Goal: Communication & Community: Answer question/provide support

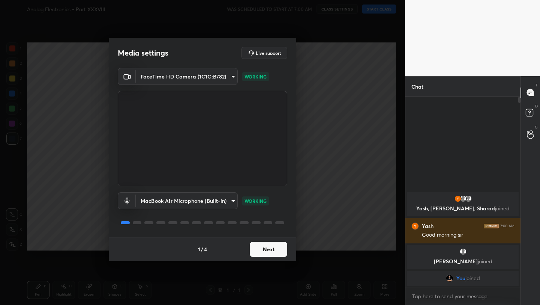
click at [269, 248] on button "Next" at bounding box center [269, 249] width 38 height 15
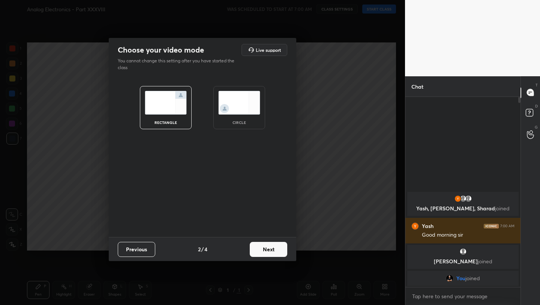
click at [269, 248] on button "Next" at bounding box center [269, 249] width 38 height 15
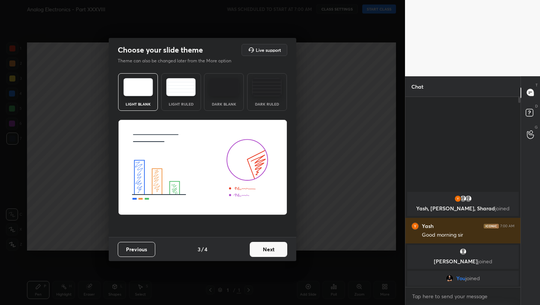
click at [269, 248] on button "Next" at bounding box center [269, 249] width 38 height 15
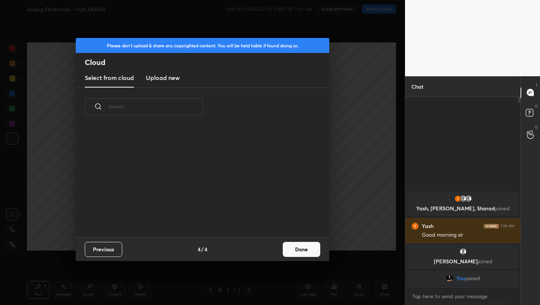
click at [269, 248] on div "Previous 4 / 4 Done" at bounding box center [203, 249] width 254 height 24
click at [302, 248] on button "Done" at bounding box center [302, 249] width 38 height 15
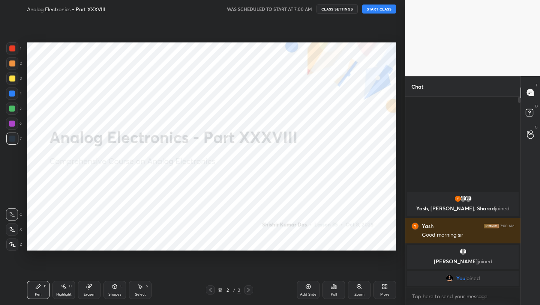
click at [374, 8] on button "START CLASS" at bounding box center [380, 9] width 34 height 9
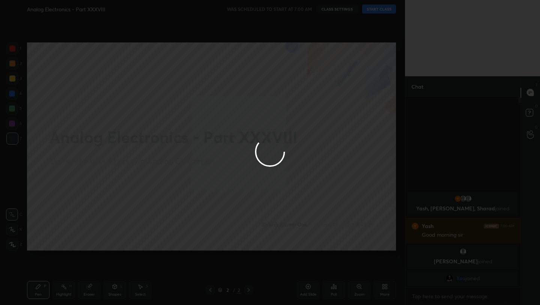
type textarea "x"
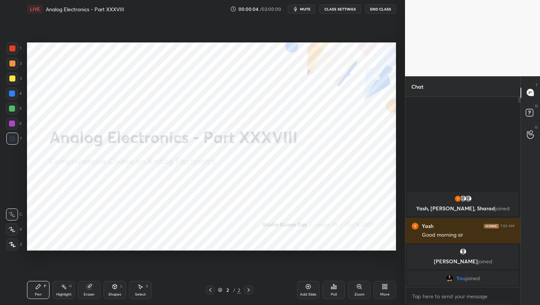
click at [308, 6] on button "mute" at bounding box center [301, 9] width 27 height 9
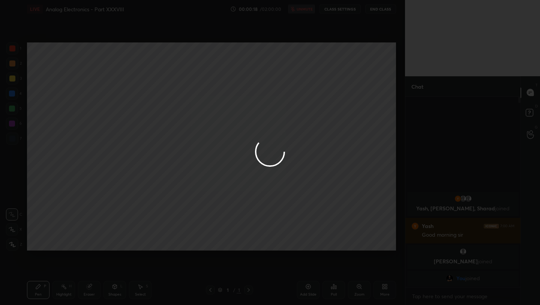
click at [288, 5] on button "unmute" at bounding box center [301, 9] width 27 height 9
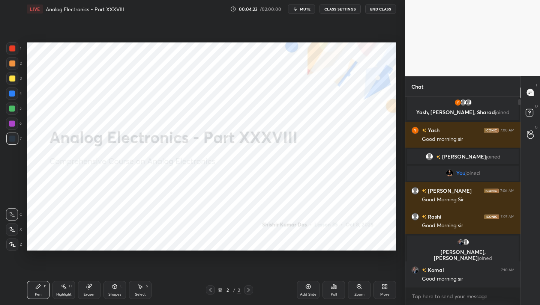
scroll to position [37273, 37154]
click at [15, 242] on icon at bounding box center [12, 244] width 7 height 5
drag, startPoint x: 13, startPoint y: 49, endPoint x: 17, endPoint y: 48, distance: 4.0
click at [14, 49] on div at bounding box center [12, 48] width 6 height 6
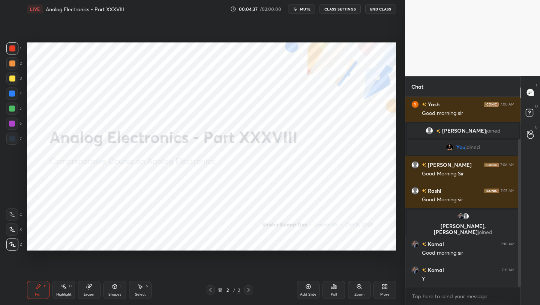
scroll to position [54, 0]
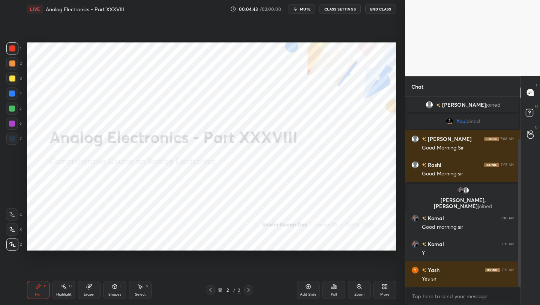
click at [11, 231] on icon at bounding box center [12, 229] width 7 height 5
click at [310, 285] on icon at bounding box center [308, 286] width 6 height 6
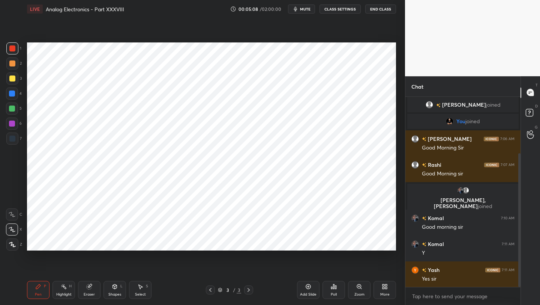
scroll to position [80, 0]
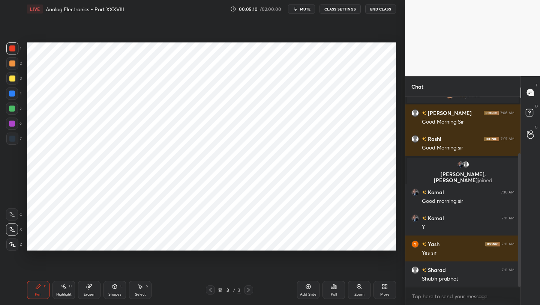
click at [381, 283] on div "More" at bounding box center [385, 290] width 23 height 18
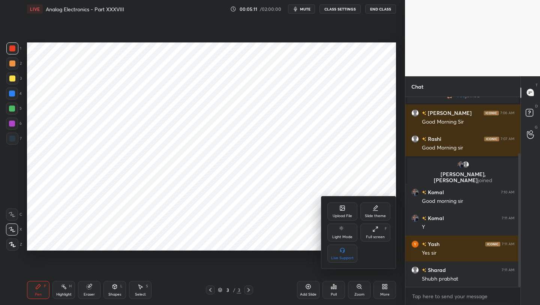
click at [340, 211] on div "Upload File" at bounding box center [343, 211] width 30 height 18
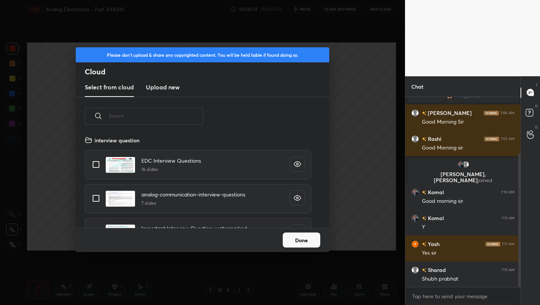
scroll to position [92, 241]
click at [162, 86] on h3 "Upload new" at bounding box center [163, 87] width 34 height 9
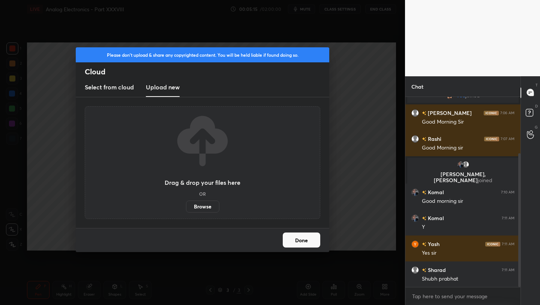
click at [209, 207] on label "Browse" at bounding box center [202, 206] width 33 height 12
click at [186, 207] on input "Browse" at bounding box center [186, 206] width 0 height 12
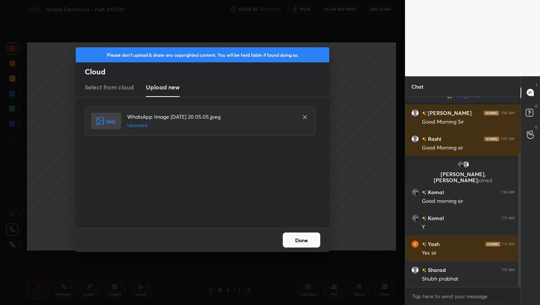
click at [310, 241] on button "Done" at bounding box center [302, 239] width 38 height 15
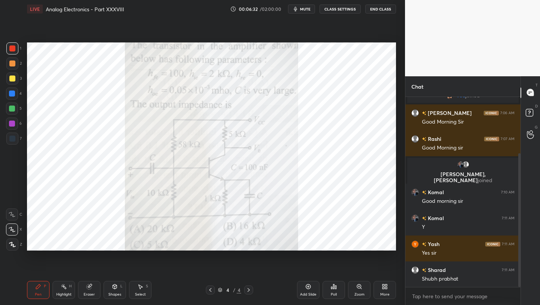
click at [13, 50] on div at bounding box center [12, 48] width 6 height 6
click at [310, 289] on div "Add Slide" at bounding box center [308, 290] width 23 height 18
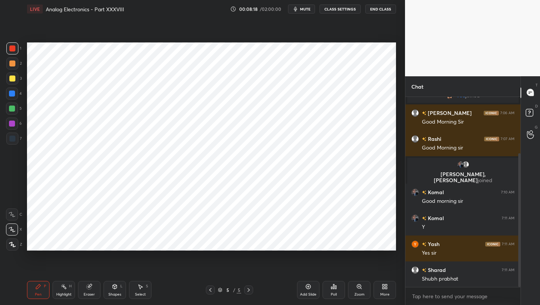
click at [14, 135] on div at bounding box center [12, 138] width 6 height 6
drag, startPoint x: 114, startPoint y: 286, endPoint x: 111, endPoint y: 280, distance: 6.1
click at [112, 286] on icon at bounding box center [115, 286] width 6 height 6
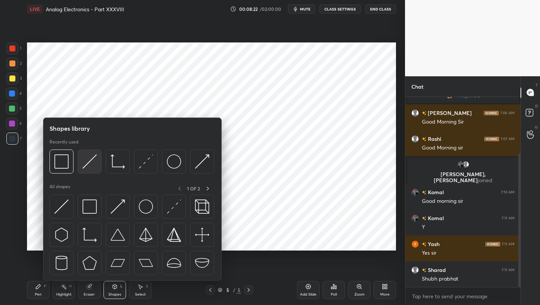
click at [90, 159] on img at bounding box center [90, 161] width 14 height 14
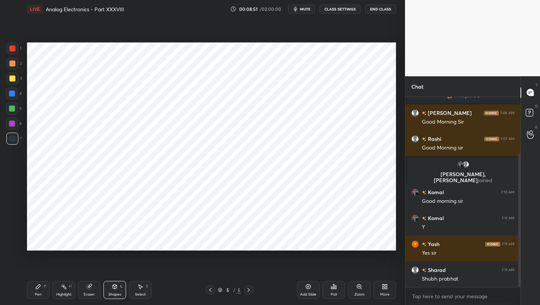
click at [213, 288] on div at bounding box center [210, 289] width 9 height 9
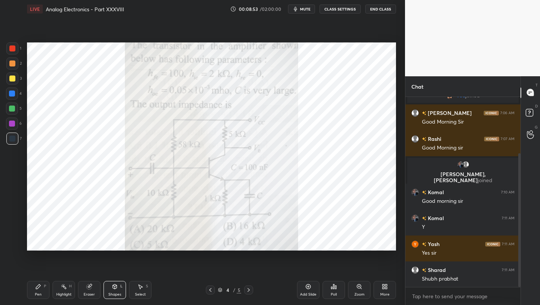
click at [41, 290] on div "Pen P" at bounding box center [38, 290] width 23 height 18
click at [14, 126] on div at bounding box center [12, 123] width 12 height 12
click at [248, 287] on icon at bounding box center [249, 290] width 6 height 6
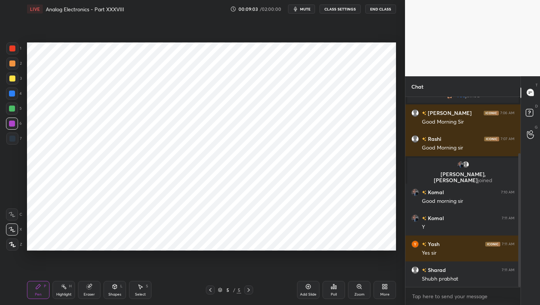
drag, startPoint x: 114, startPoint y: 287, endPoint x: 113, endPoint y: 282, distance: 4.7
click at [113, 285] on icon at bounding box center [115, 286] width 6 height 6
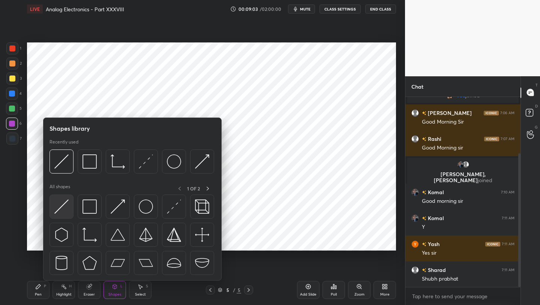
click at [62, 206] on img at bounding box center [61, 206] width 14 height 14
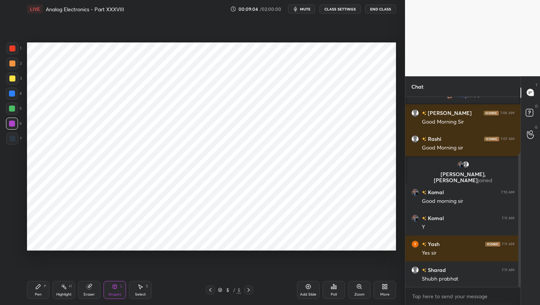
click at [18, 126] on div "6" at bounding box center [14, 123] width 16 height 12
click at [210, 287] on icon at bounding box center [211, 290] width 6 height 6
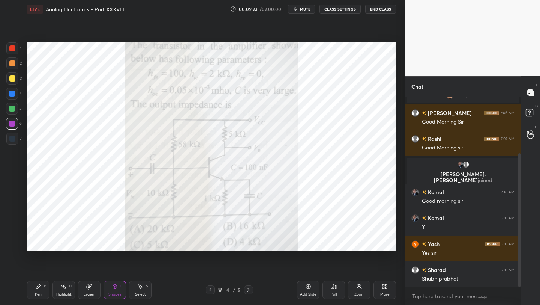
click at [211, 291] on icon at bounding box center [211, 290] width 6 height 6
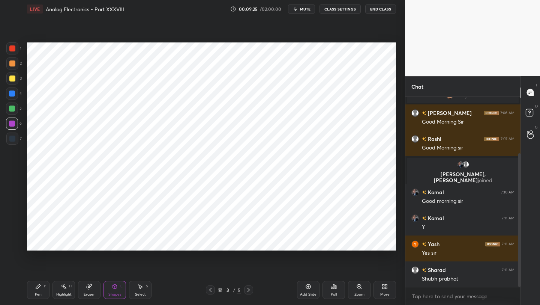
click at [247, 289] on icon at bounding box center [249, 290] width 6 height 6
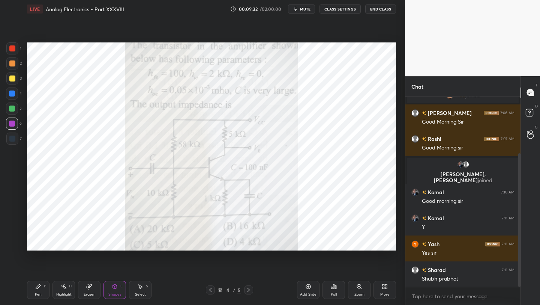
click at [39, 289] on icon at bounding box center [38, 286] width 6 height 6
click at [250, 289] on icon at bounding box center [249, 290] width 6 height 6
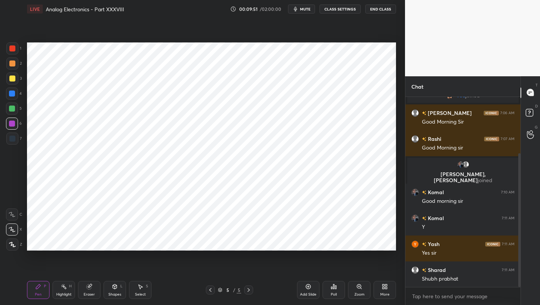
drag, startPoint x: 115, startPoint y: 286, endPoint x: 115, endPoint y: 282, distance: 4.1
click at [115, 286] on icon at bounding box center [115, 286] width 4 height 5
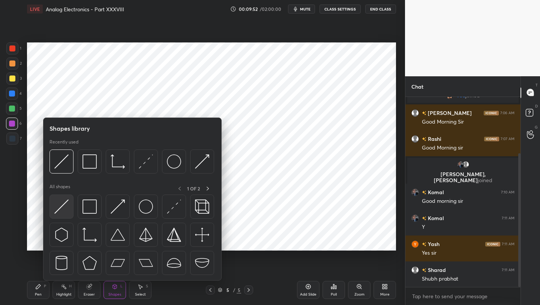
click at [66, 202] on img at bounding box center [61, 206] width 14 height 14
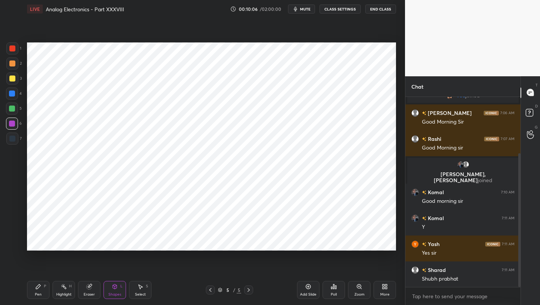
click at [210, 290] on icon at bounding box center [211, 290] width 6 height 6
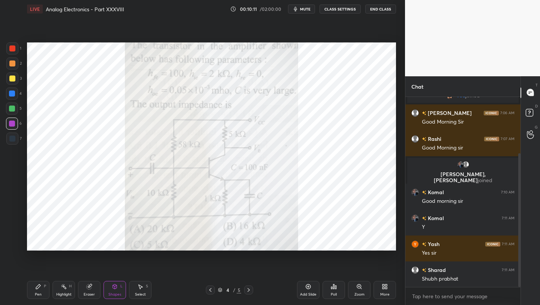
click at [207, 290] on div at bounding box center [210, 289] width 9 height 9
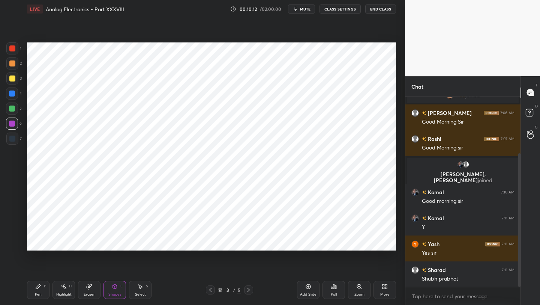
click at [247, 290] on icon at bounding box center [249, 290] width 6 height 6
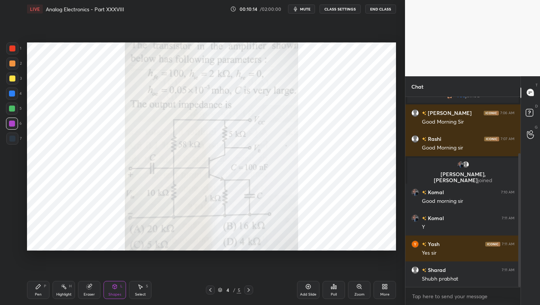
drag, startPoint x: 247, startPoint y: 287, endPoint x: 247, endPoint y: 283, distance: 4.5
click at [247, 287] on icon at bounding box center [249, 290] width 6 height 6
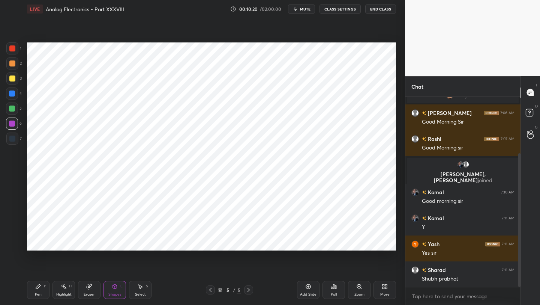
click at [115, 290] on div "Shapes L" at bounding box center [115, 290] width 23 height 18
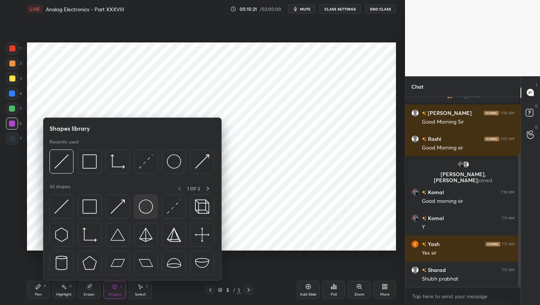
click at [144, 208] on img at bounding box center [146, 206] width 14 height 14
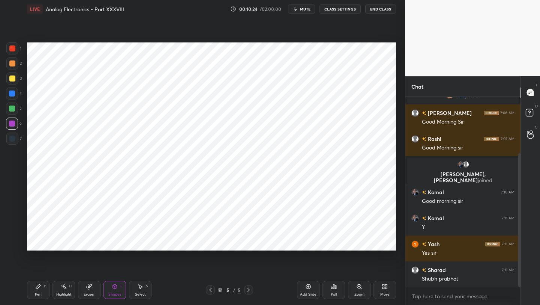
drag, startPoint x: 118, startPoint y: 286, endPoint x: 117, endPoint y: 283, distance: 3.9
click at [117, 286] on div "Shapes L" at bounding box center [115, 290] width 23 height 18
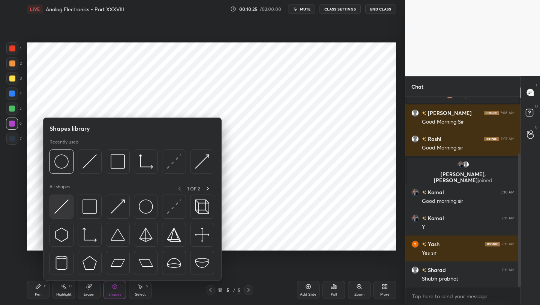
click at [60, 202] on img at bounding box center [61, 206] width 14 height 14
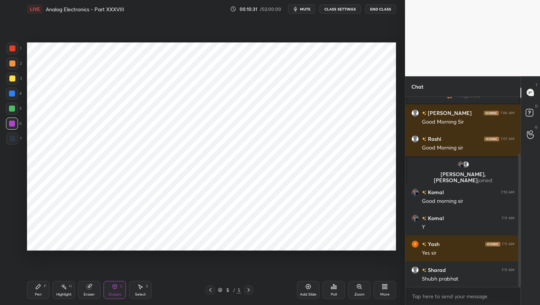
click at [110, 284] on div "Shapes L" at bounding box center [115, 290] width 23 height 18
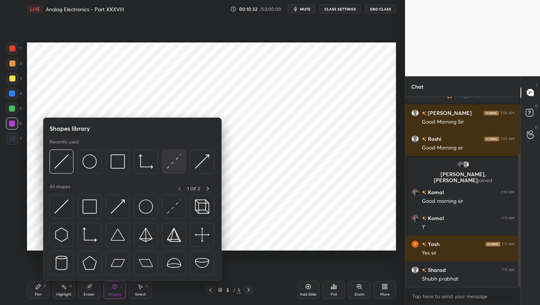
click at [172, 164] on img at bounding box center [174, 161] width 14 height 14
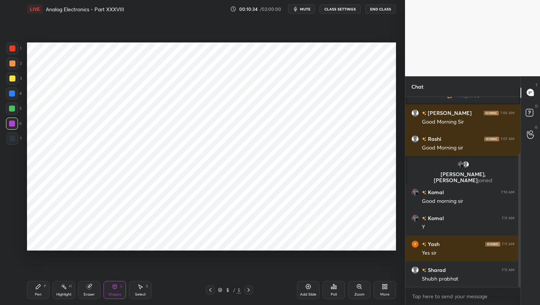
click at [15, 51] on div at bounding box center [12, 48] width 12 height 12
click at [39, 289] on div "Pen P" at bounding box center [38, 290] width 23 height 18
click at [13, 107] on div at bounding box center [12, 108] width 6 height 6
click at [12, 94] on div at bounding box center [12, 93] width 6 height 6
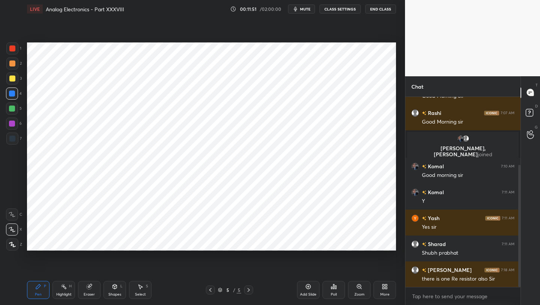
scroll to position [132, 0]
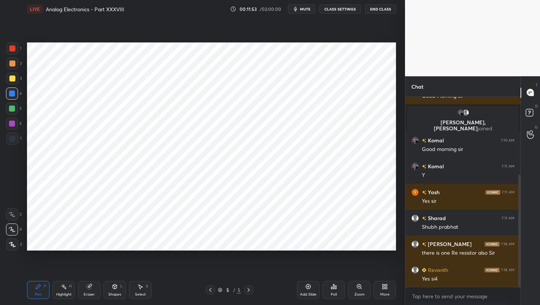
click at [209, 291] on icon at bounding box center [211, 290] width 6 height 6
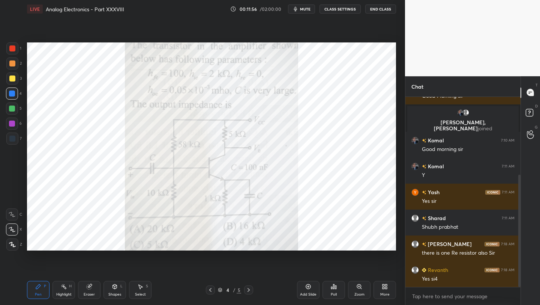
drag, startPoint x: 247, startPoint y: 291, endPoint x: 252, endPoint y: 268, distance: 23.8
click at [247, 291] on icon at bounding box center [249, 290] width 6 height 6
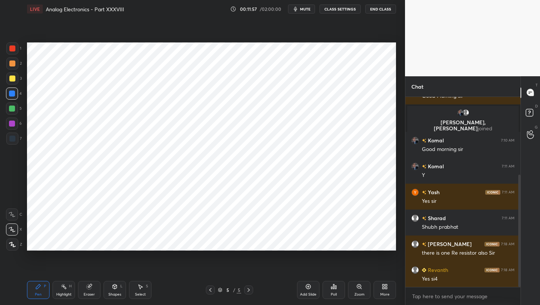
click at [15, 48] on div at bounding box center [12, 48] width 6 height 6
click at [208, 288] on icon at bounding box center [211, 290] width 6 height 6
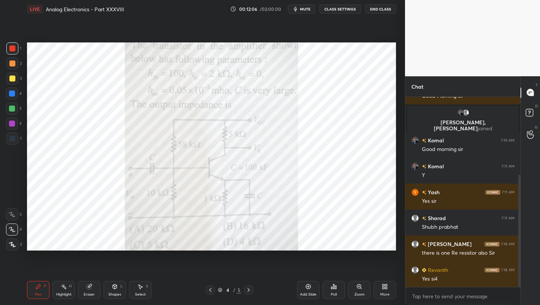
click at [248, 290] on icon at bounding box center [249, 290] width 6 height 6
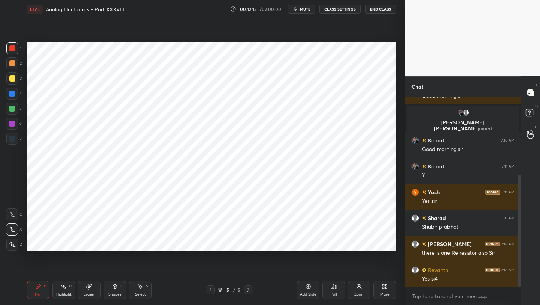
click at [208, 290] on icon at bounding box center [211, 290] width 6 height 6
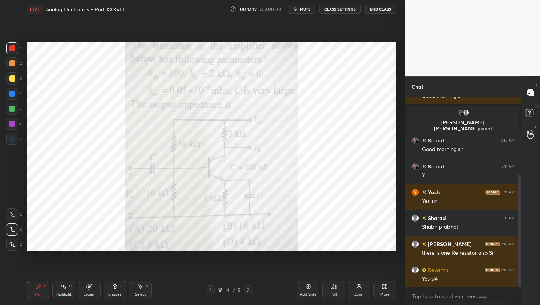
click at [249, 291] on icon at bounding box center [249, 290] width 6 height 6
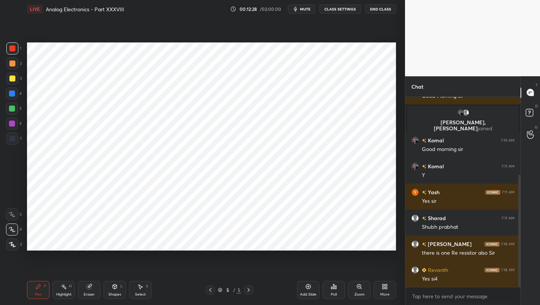
click at [212, 290] on icon at bounding box center [211, 290] width 6 height 6
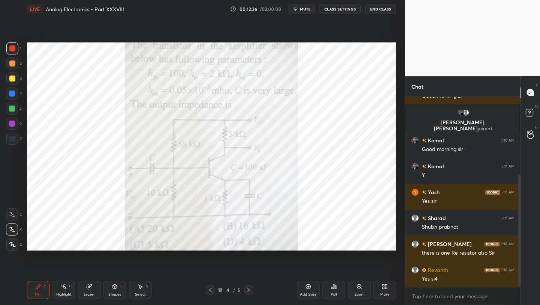
drag, startPoint x: 250, startPoint y: 290, endPoint x: 252, endPoint y: 284, distance: 6.8
click at [250, 290] on icon at bounding box center [249, 290] width 6 height 6
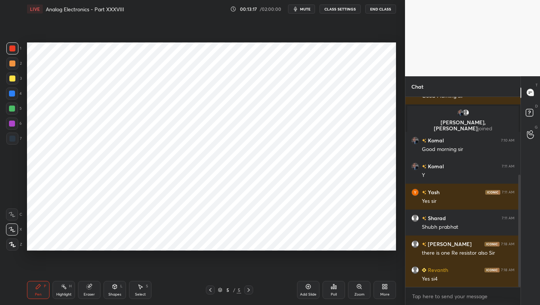
scroll to position [150, 0]
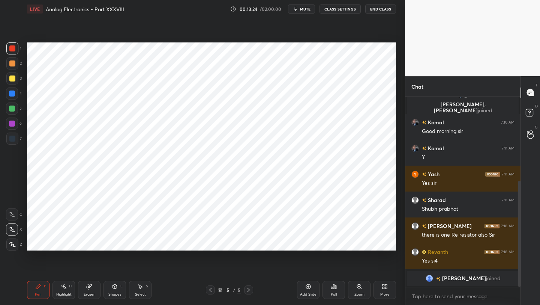
drag, startPoint x: 87, startPoint y: 288, endPoint x: 108, endPoint y: 277, distance: 23.2
click at [86, 288] on icon at bounding box center [89, 286] width 6 height 6
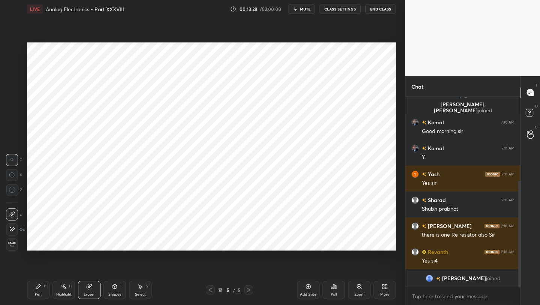
click at [118, 289] on div "Shapes L" at bounding box center [115, 290] width 23 height 18
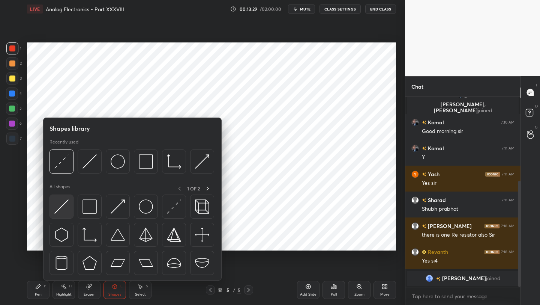
click at [68, 204] on div at bounding box center [62, 206] width 24 height 24
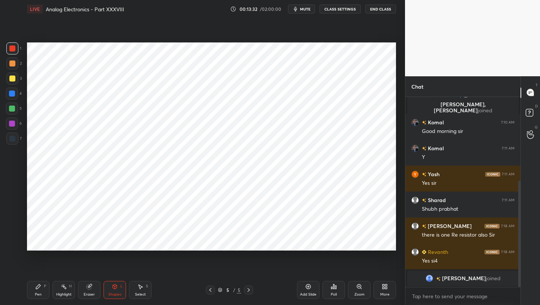
drag, startPoint x: 44, startPoint y: 290, endPoint x: 69, endPoint y: 266, distance: 34.5
click at [44, 290] on div "Pen P" at bounding box center [38, 290] width 23 height 18
click at [248, 290] on icon at bounding box center [249, 290] width 6 height 6
click at [308, 289] on icon at bounding box center [308, 286] width 5 height 5
drag, startPoint x: 9, startPoint y: 93, endPoint x: 17, endPoint y: 82, distance: 14.2
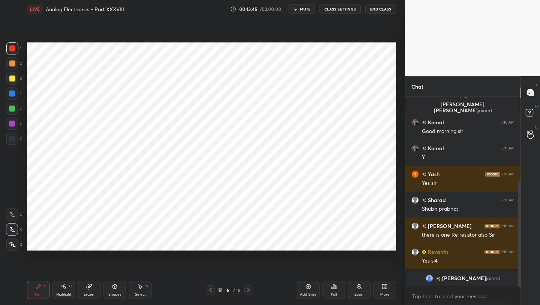
click at [9, 92] on div at bounding box center [12, 93] width 12 height 12
click at [9, 77] on div at bounding box center [12, 78] width 6 height 6
drag, startPoint x: 12, startPoint y: 61, endPoint x: 17, endPoint y: 58, distance: 5.5
click at [12, 61] on div at bounding box center [12, 63] width 6 height 6
click at [214, 289] on div at bounding box center [210, 289] width 9 height 9
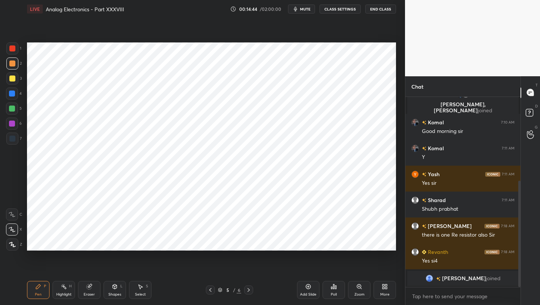
click at [249, 288] on icon at bounding box center [249, 290] width 6 height 6
click at [211, 290] on icon at bounding box center [211, 290] width 6 height 6
click at [250, 290] on icon at bounding box center [249, 290] width 6 height 6
drag, startPoint x: 111, startPoint y: 289, endPoint x: 112, endPoint y: 285, distance: 4.3
click at [111, 288] on div "Shapes L" at bounding box center [115, 290] width 23 height 18
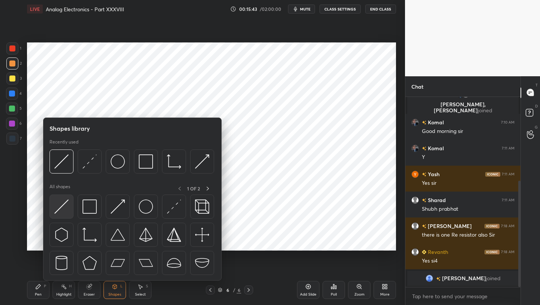
click at [64, 208] on img at bounding box center [61, 206] width 14 height 14
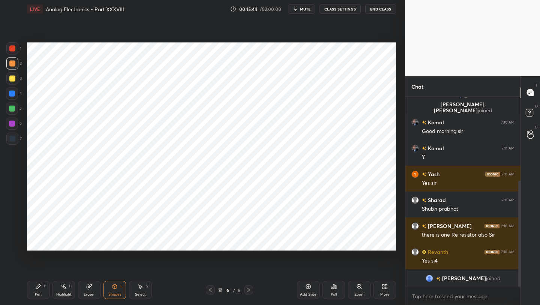
click at [12, 139] on div at bounding box center [12, 138] width 6 height 6
drag, startPoint x: 38, startPoint y: 283, endPoint x: 57, endPoint y: 254, distance: 34.3
click at [38, 283] on div "Pen P" at bounding box center [38, 290] width 23 height 18
drag, startPoint x: 116, startPoint y: 287, endPoint x: 116, endPoint y: 281, distance: 6.8
click at [116, 286] on icon at bounding box center [115, 286] width 6 height 6
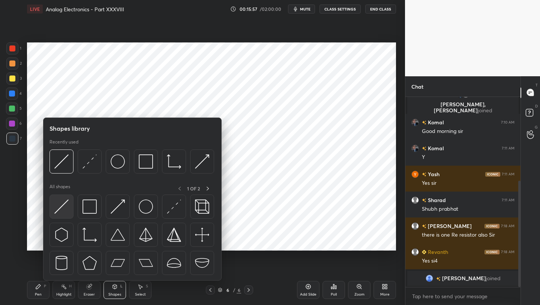
click at [57, 202] on img at bounding box center [61, 206] width 14 height 14
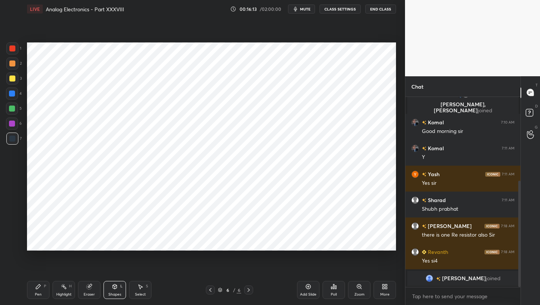
click at [41, 287] on icon at bounding box center [38, 286] width 6 height 6
click at [208, 288] on icon at bounding box center [211, 290] width 6 height 6
click at [248, 289] on icon at bounding box center [249, 290] width 6 height 6
click at [90, 290] on div "Eraser" at bounding box center [89, 290] width 23 height 18
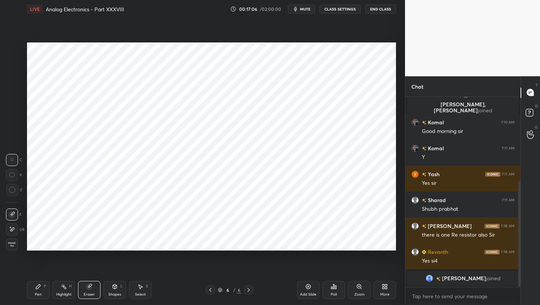
click at [308, 287] on icon at bounding box center [308, 286] width 6 height 6
drag, startPoint x: 37, startPoint y: 291, endPoint x: 37, endPoint y: 251, distance: 40.2
click at [36, 288] on div "Pen P" at bounding box center [38, 290] width 23 height 18
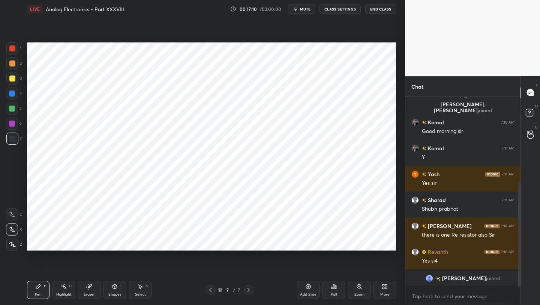
scroll to position [163, 0]
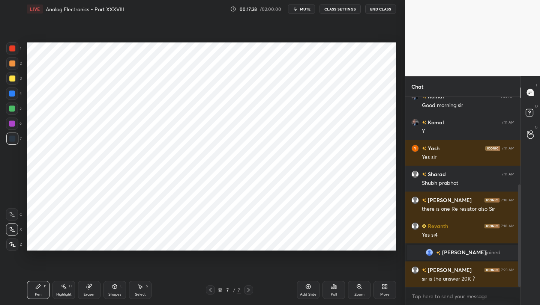
click at [206, 290] on div at bounding box center [210, 289] width 9 height 9
click at [210, 289] on icon at bounding box center [211, 290] width 6 height 6
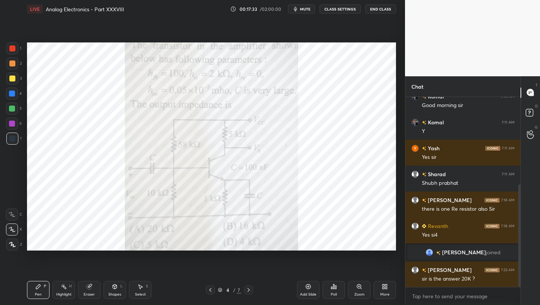
click at [250, 289] on icon at bounding box center [249, 290] width 6 height 6
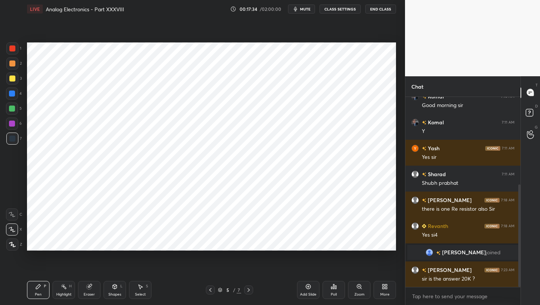
click at [251, 289] on icon at bounding box center [249, 290] width 6 height 6
click at [248, 288] on icon at bounding box center [249, 290] width 2 height 4
click at [209, 292] on icon at bounding box center [211, 290] width 6 height 6
click at [209, 289] on icon at bounding box center [211, 290] width 6 height 6
click at [209, 287] on icon at bounding box center [211, 290] width 6 height 6
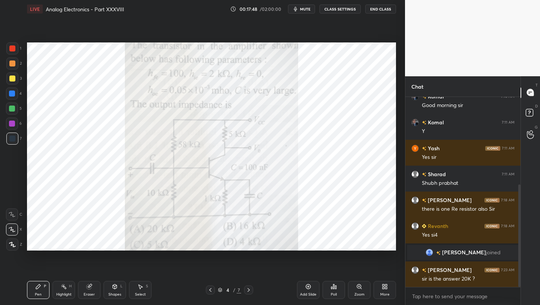
click at [250, 292] on icon at bounding box center [249, 290] width 6 height 6
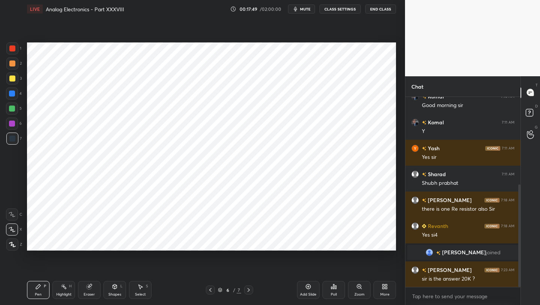
click at [249, 291] on icon at bounding box center [249, 290] width 6 height 6
click at [217, 291] on div "7 / 7" at bounding box center [229, 289] width 47 height 9
click at [213, 291] on icon at bounding box center [211, 290] width 6 height 6
click at [212, 292] on icon at bounding box center [211, 290] width 6 height 6
click at [212, 290] on icon at bounding box center [211, 290] width 6 height 6
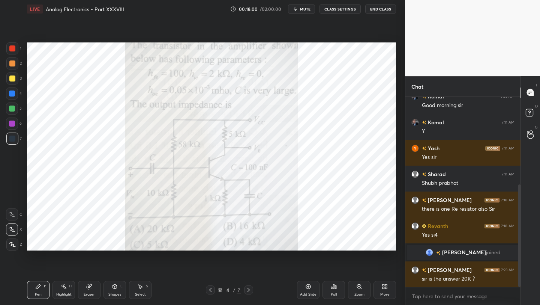
click at [251, 288] on icon at bounding box center [249, 290] width 6 height 6
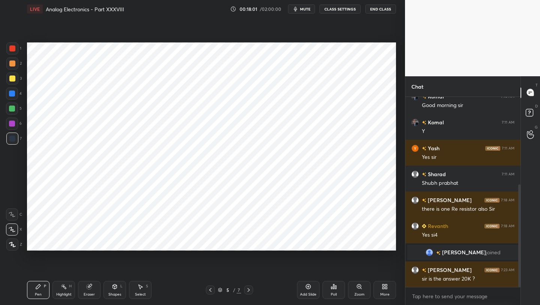
click at [251, 289] on icon at bounding box center [249, 290] width 6 height 6
click at [250, 289] on icon at bounding box center [249, 290] width 6 height 6
click at [213, 289] on icon at bounding box center [211, 290] width 6 height 6
click at [213, 288] on icon at bounding box center [211, 290] width 6 height 6
click at [212, 289] on icon at bounding box center [211, 290] width 6 height 6
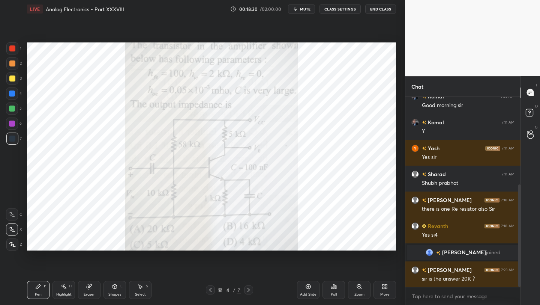
click at [247, 287] on icon at bounding box center [249, 290] width 6 height 6
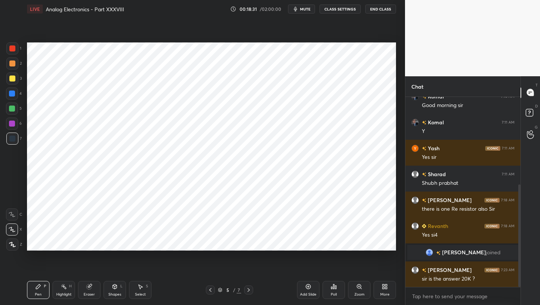
click at [247, 288] on icon at bounding box center [249, 290] width 6 height 6
click at [248, 288] on icon at bounding box center [249, 290] width 6 height 6
click at [214, 288] on div at bounding box center [210, 289] width 9 height 9
click at [209, 289] on icon at bounding box center [211, 290] width 6 height 6
click at [246, 287] on icon at bounding box center [249, 290] width 6 height 6
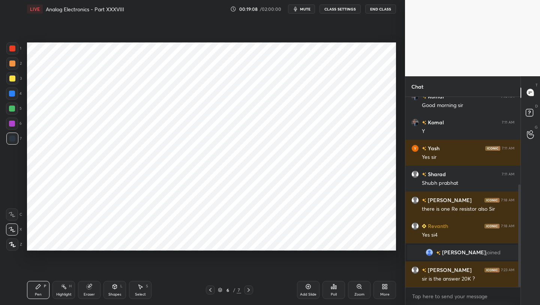
click at [247, 287] on icon at bounding box center [249, 290] width 6 height 6
click at [248, 287] on icon at bounding box center [249, 290] width 6 height 6
click at [248, 288] on icon at bounding box center [249, 290] width 2 height 4
click at [210, 289] on icon at bounding box center [211, 290] width 6 height 6
click at [247, 288] on icon at bounding box center [249, 290] width 6 height 6
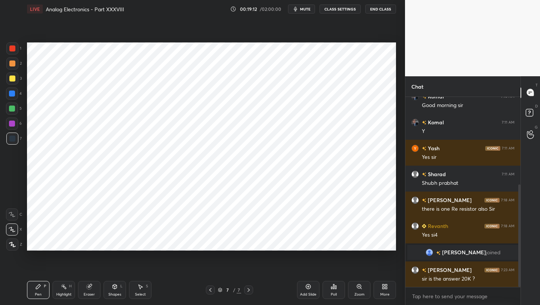
click at [248, 288] on icon at bounding box center [249, 290] width 6 height 6
click at [309, 293] on div "Add Slide" at bounding box center [308, 294] width 17 height 4
click at [208, 289] on icon at bounding box center [211, 290] width 6 height 6
click at [210, 289] on icon at bounding box center [211, 290] width 6 height 6
click at [209, 289] on icon at bounding box center [211, 290] width 6 height 6
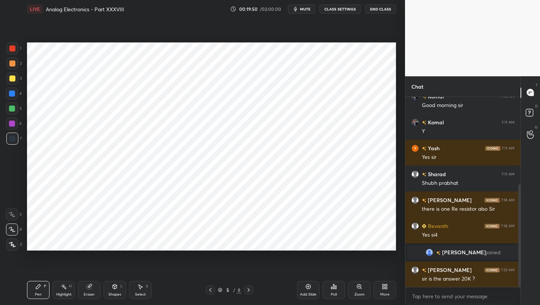
click at [211, 290] on icon at bounding box center [211, 290] width 6 height 6
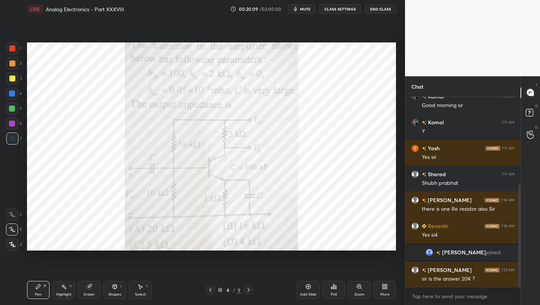
click at [209, 290] on icon at bounding box center [211, 290] width 6 height 6
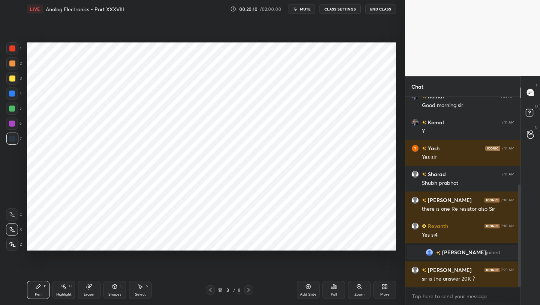
click at [211, 291] on icon at bounding box center [210, 290] width 2 height 4
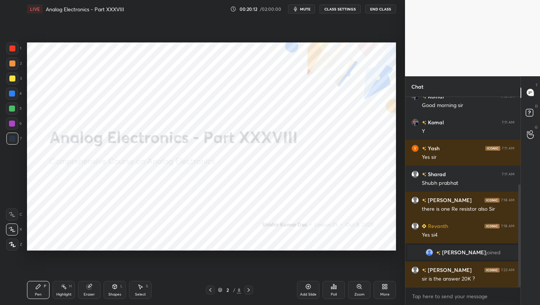
click at [250, 291] on icon at bounding box center [249, 290] width 6 height 6
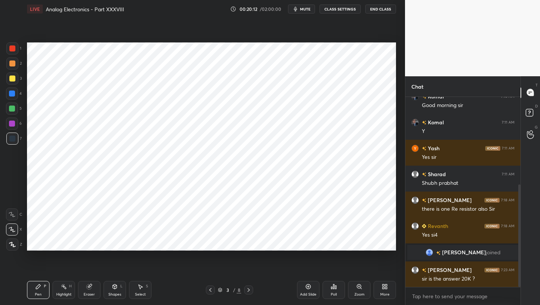
click at [247, 291] on icon at bounding box center [249, 290] width 6 height 6
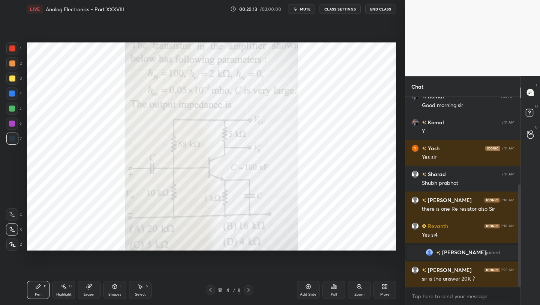
click at [247, 290] on icon at bounding box center [249, 290] width 6 height 6
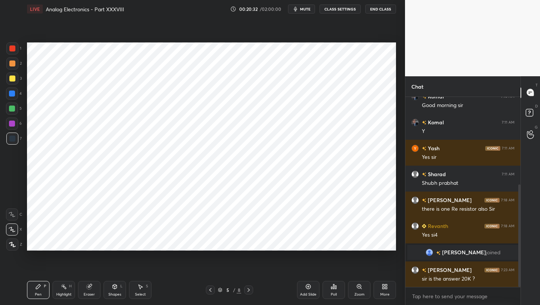
click at [211, 293] on div at bounding box center [210, 289] width 9 height 9
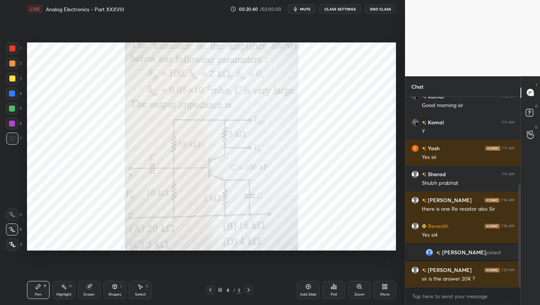
click at [250, 290] on icon at bounding box center [249, 290] width 2 height 4
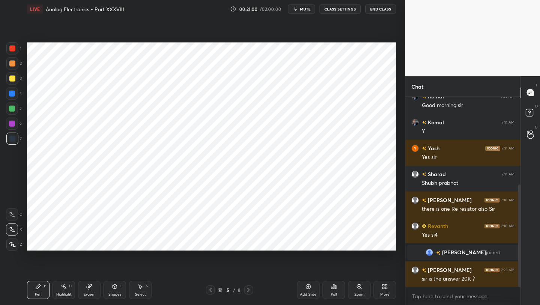
click at [209, 293] on div at bounding box center [210, 289] width 9 height 9
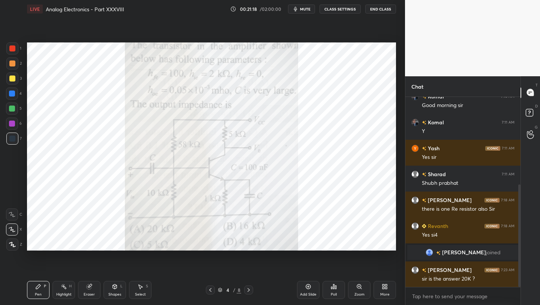
click at [246, 290] on icon at bounding box center [249, 290] width 6 height 6
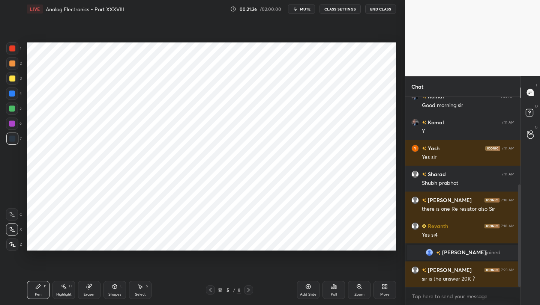
click at [207, 289] on div at bounding box center [210, 289] width 9 height 9
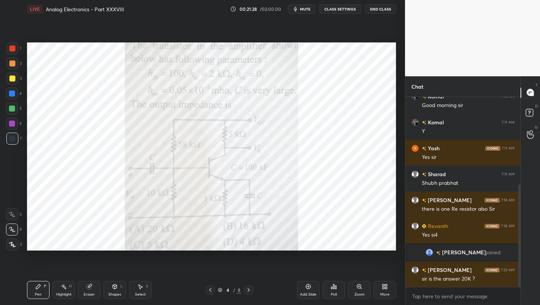
click at [248, 289] on icon at bounding box center [249, 290] width 6 height 6
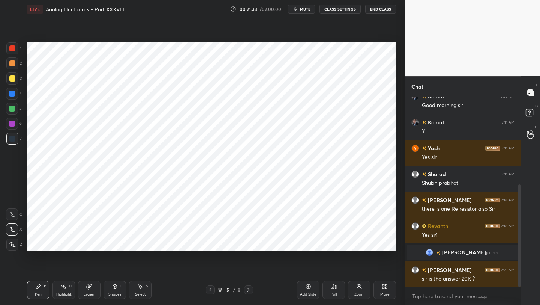
click at [249, 289] on icon at bounding box center [249, 290] width 6 height 6
click at [215, 289] on div "6 / 8" at bounding box center [229, 289] width 47 height 9
click at [210, 292] on icon at bounding box center [211, 290] width 6 height 6
click at [209, 291] on icon at bounding box center [211, 290] width 6 height 6
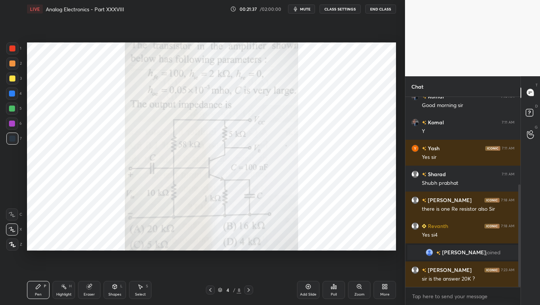
click at [92, 287] on div "Eraser" at bounding box center [89, 290] width 23 height 18
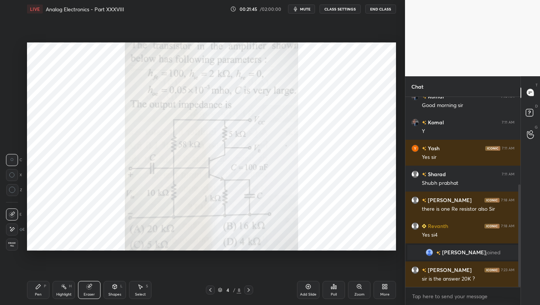
click at [245, 290] on div at bounding box center [248, 289] width 9 height 9
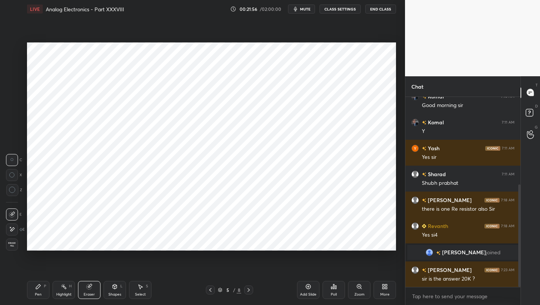
drag, startPoint x: 44, startPoint y: 289, endPoint x: 59, endPoint y: 278, distance: 18.3
click at [44, 290] on div "Pen P" at bounding box center [38, 290] width 23 height 18
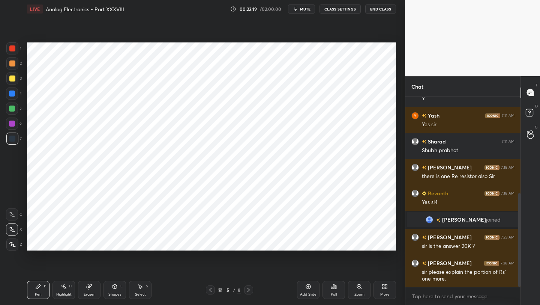
scroll to position [222, 0]
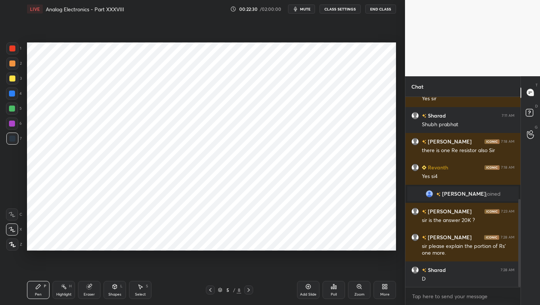
click at [248, 289] on icon at bounding box center [249, 290] width 6 height 6
click at [247, 292] on icon at bounding box center [249, 290] width 6 height 6
click at [210, 291] on icon at bounding box center [211, 290] width 6 height 6
click at [86, 291] on div "Eraser" at bounding box center [89, 290] width 23 height 18
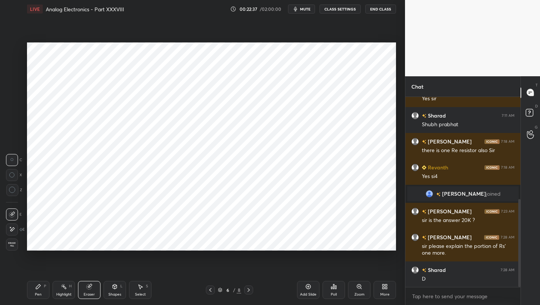
click at [114, 290] on div "Shapes L" at bounding box center [115, 290] width 23 height 18
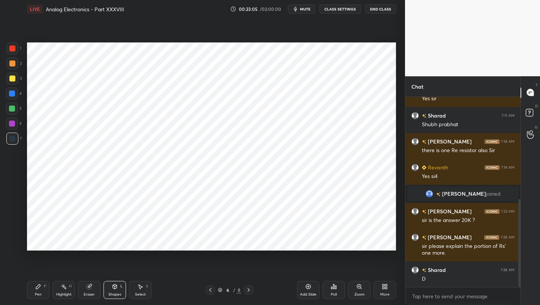
click at [249, 290] on icon at bounding box center [249, 290] width 6 height 6
click at [250, 290] on icon at bounding box center [249, 290] width 6 height 6
drag, startPoint x: 117, startPoint y: 291, endPoint x: 115, endPoint y: 284, distance: 6.7
click at [116, 291] on div "Shapes L" at bounding box center [115, 290] width 23 height 18
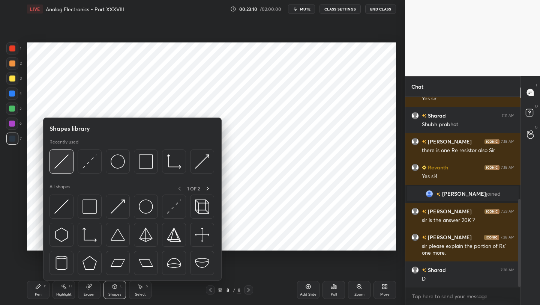
click at [62, 161] on img at bounding box center [61, 161] width 14 height 14
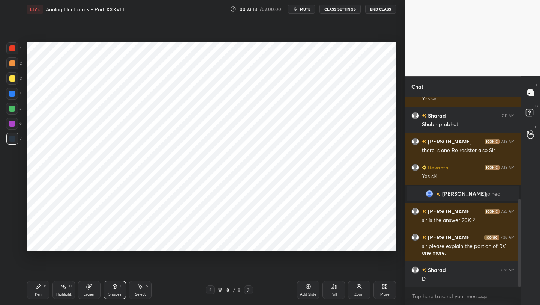
scroll to position [248, 0]
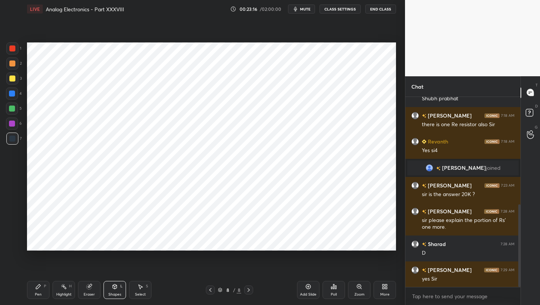
click at [39, 292] on div "Pen" at bounding box center [38, 294] width 7 height 4
click at [14, 129] on div at bounding box center [12, 123] width 12 height 12
click at [90, 292] on div "Eraser" at bounding box center [89, 294] width 11 height 4
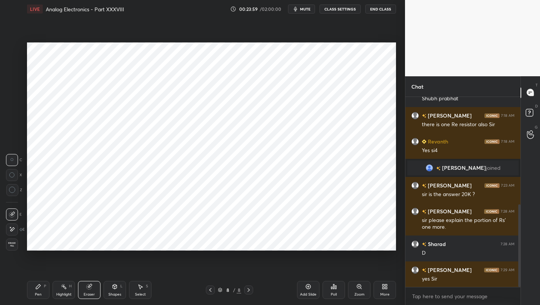
drag, startPoint x: 37, startPoint y: 294, endPoint x: 38, endPoint y: 290, distance: 4.2
click at [38, 292] on div "Pen" at bounding box center [38, 294] width 7 height 4
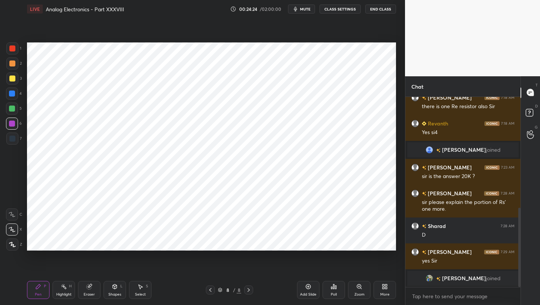
click at [115, 286] on icon at bounding box center [115, 286] width 6 height 6
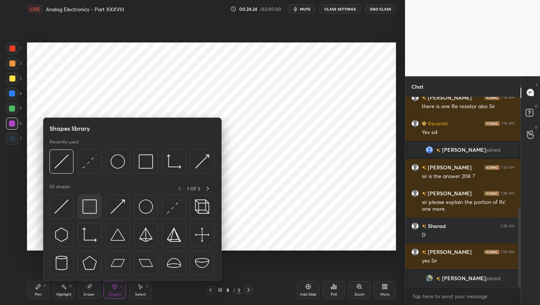
click at [86, 214] on div at bounding box center [90, 206] width 24 height 24
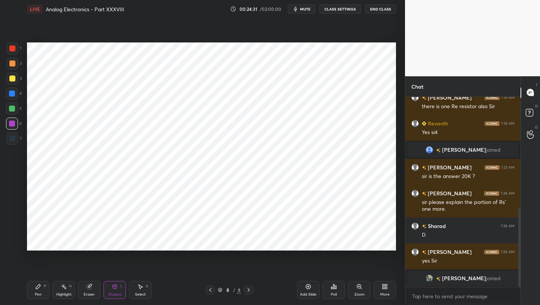
drag, startPoint x: 42, startPoint y: 290, endPoint x: 44, endPoint y: 284, distance: 6.1
click at [42, 289] on div "Pen P" at bounding box center [38, 290] width 23 height 18
drag, startPoint x: 310, startPoint y: 288, endPoint x: 310, endPoint y: 283, distance: 4.9
click at [310, 287] on icon at bounding box center [308, 286] width 6 height 6
click at [85, 292] on div "Eraser" at bounding box center [89, 294] width 11 height 4
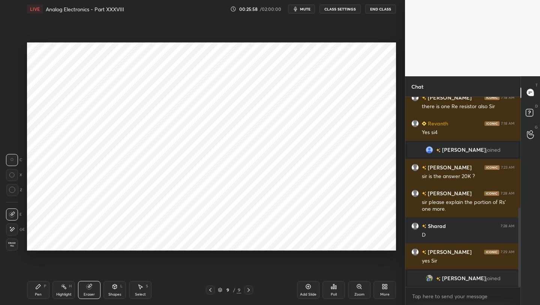
drag, startPoint x: 41, startPoint y: 294, endPoint x: 45, endPoint y: 260, distance: 34.4
click at [41, 292] on div "Pen" at bounding box center [38, 294] width 7 height 4
click at [208, 291] on icon at bounding box center [211, 290] width 6 height 6
click at [250, 289] on icon at bounding box center [249, 290] width 6 height 6
click at [113, 287] on icon at bounding box center [115, 286] width 4 height 5
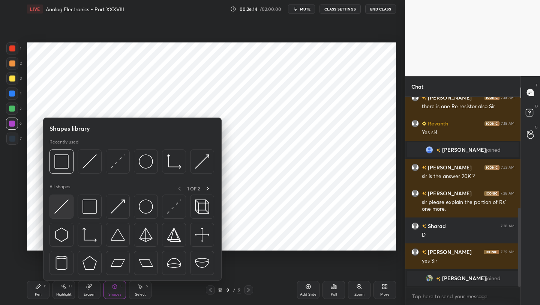
click at [57, 206] on img at bounding box center [61, 206] width 14 height 14
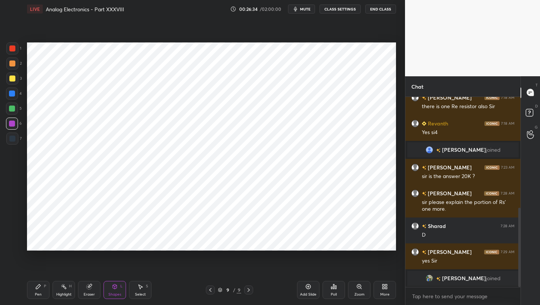
click at [35, 286] on div "Pen P" at bounding box center [38, 290] width 23 height 18
drag, startPoint x: 11, startPoint y: 46, endPoint x: 20, endPoint y: 60, distance: 16.7
click at [11, 46] on div at bounding box center [12, 48] width 6 height 6
click at [111, 290] on div "Shapes L" at bounding box center [115, 290] width 23 height 18
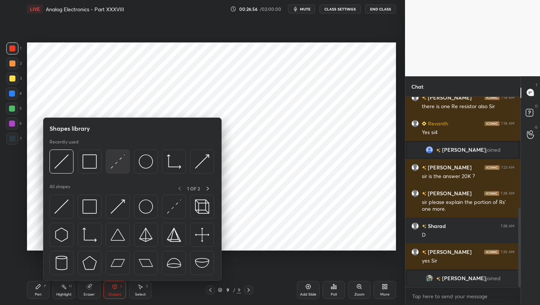
click at [122, 162] on img at bounding box center [118, 161] width 14 height 14
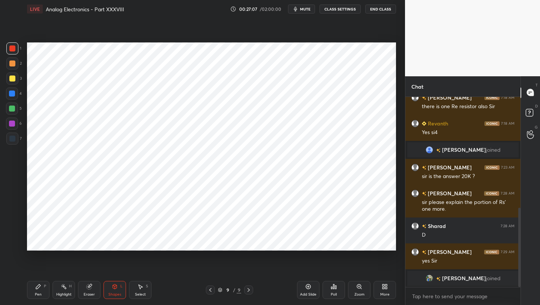
drag, startPoint x: 89, startPoint y: 291, endPoint x: 91, endPoint y: 276, distance: 15.6
click at [89, 291] on div "Eraser" at bounding box center [89, 290] width 23 height 18
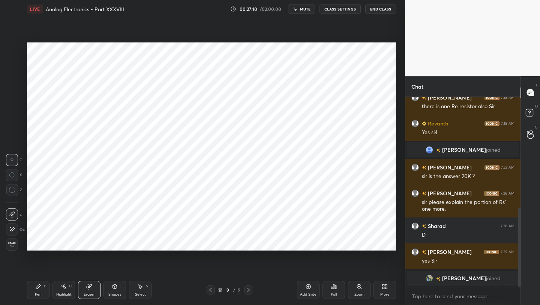
click at [39, 295] on div "Pen" at bounding box center [38, 294] width 7 height 4
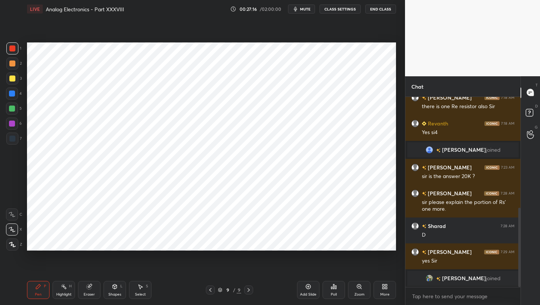
click at [13, 144] on div "7" at bounding box center [13, 139] width 15 height 15
click at [89, 291] on div "Eraser" at bounding box center [89, 290] width 23 height 18
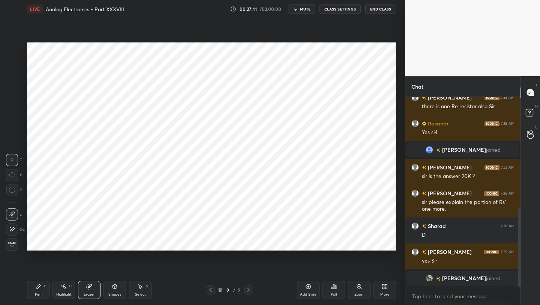
click at [42, 290] on div "Pen P" at bounding box center [38, 290] width 23 height 18
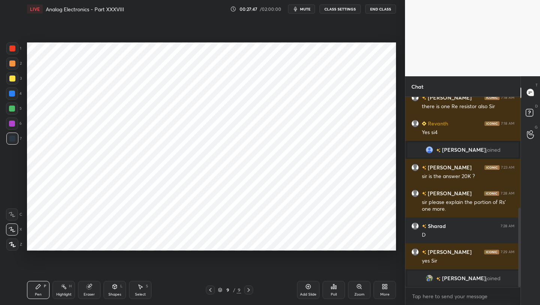
click at [89, 292] on div "Eraser" at bounding box center [89, 294] width 11 height 4
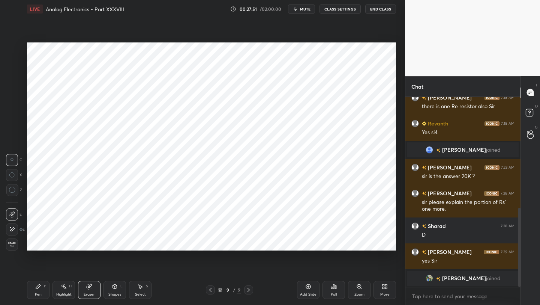
click at [41, 287] on div "Pen P" at bounding box center [38, 290] width 23 height 18
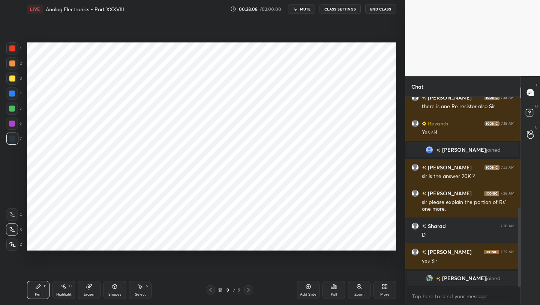
drag, startPoint x: 90, startPoint y: 292, endPoint x: 93, endPoint y: 289, distance: 4.3
click at [91, 292] on div "Eraser" at bounding box center [89, 294] width 11 height 4
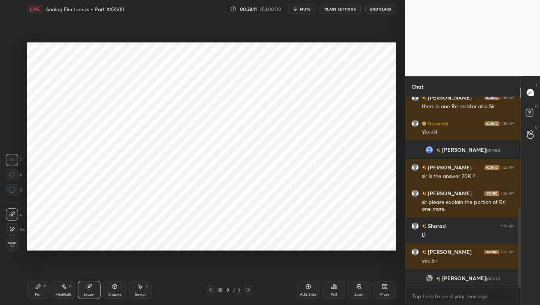
click at [308, 287] on icon at bounding box center [308, 286] width 2 height 2
click at [37, 286] on icon at bounding box center [38, 286] width 6 height 6
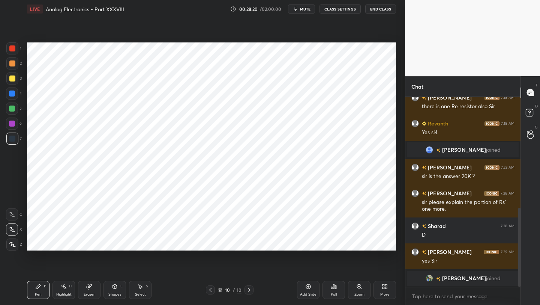
click at [209, 290] on icon at bounding box center [211, 290] width 6 height 6
click at [248, 289] on icon at bounding box center [249, 290] width 6 height 6
click at [211, 289] on icon at bounding box center [211, 290] width 6 height 6
drag, startPoint x: 212, startPoint y: 290, endPoint x: 211, endPoint y: 286, distance: 3.8
click at [212, 290] on icon at bounding box center [211, 290] width 6 height 6
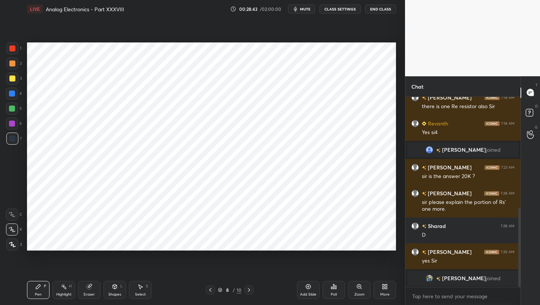
drag, startPoint x: 112, startPoint y: 288, endPoint x: 112, endPoint y: 281, distance: 6.8
click at [112, 289] on div "Shapes L" at bounding box center [115, 290] width 23 height 18
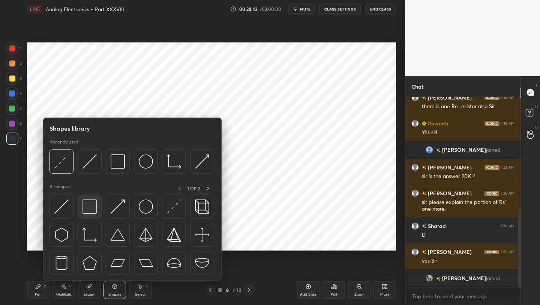
click at [86, 211] on img at bounding box center [90, 206] width 14 height 14
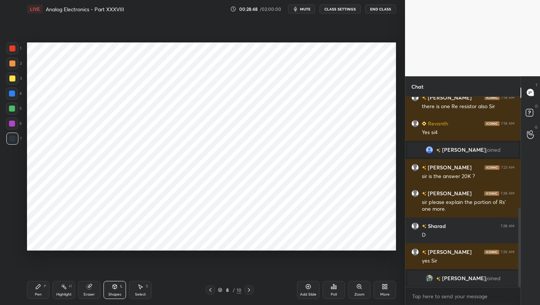
click at [252, 292] on div at bounding box center [249, 289] width 9 height 9
click at [251, 290] on icon at bounding box center [249, 290] width 6 height 6
drag, startPoint x: 17, startPoint y: 124, endPoint x: 26, endPoint y: 128, distance: 9.6
click at [17, 123] on div at bounding box center [12, 123] width 12 height 12
click at [37, 290] on div "Pen P" at bounding box center [38, 290] width 23 height 18
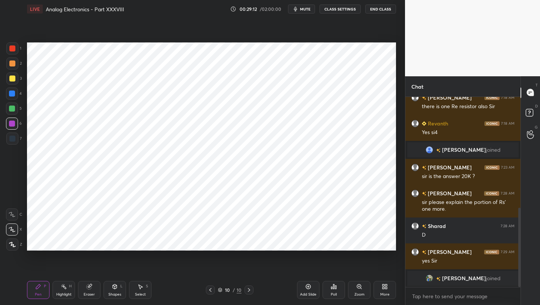
click at [210, 287] on icon at bounding box center [211, 290] width 6 height 6
click at [211, 287] on icon at bounding box center [211, 290] width 6 height 6
click at [248, 288] on icon at bounding box center [249, 290] width 6 height 6
click at [263, 284] on div "Pen P Highlight H Eraser Shapes L Select S 9 / 10 Add Slide Poll Zoom More" at bounding box center [211, 290] width 369 height 30
click at [248, 289] on icon at bounding box center [249, 290] width 6 height 6
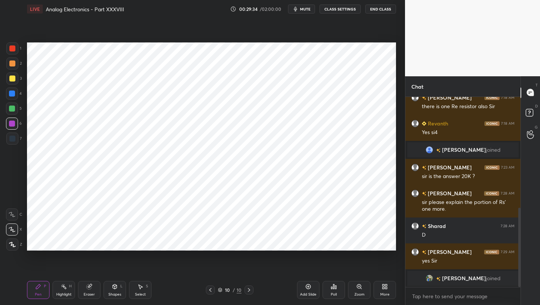
click at [210, 292] on icon at bounding box center [211, 290] width 6 height 6
click at [210, 291] on icon at bounding box center [211, 290] width 6 height 6
click at [211, 289] on icon at bounding box center [211, 290] width 6 height 6
click at [211, 290] on icon at bounding box center [211, 290] width 6 height 6
click at [210, 290] on icon at bounding box center [211, 290] width 6 height 6
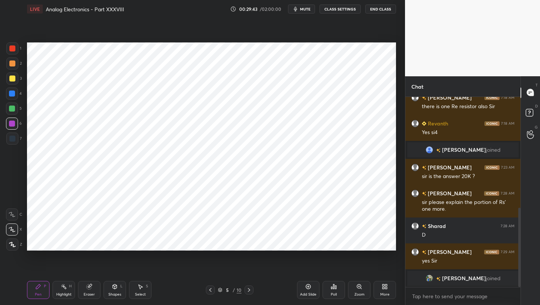
click at [247, 292] on icon at bounding box center [249, 290] width 6 height 6
click at [248, 292] on icon at bounding box center [249, 290] width 6 height 6
click at [247, 289] on icon at bounding box center [249, 290] width 6 height 6
click at [214, 291] on div at bounding box center [210, 289] width 9 height 9
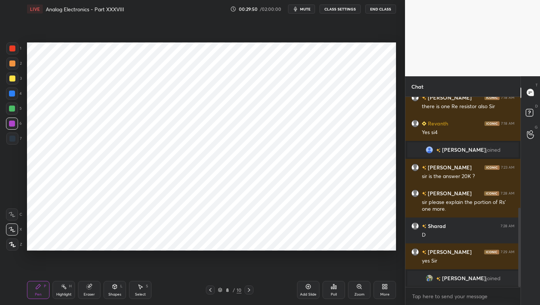
click at [213, 290] on icon at bounding box center [211, 290] width 6 height 6
click at [211, 287] on icon at bounding box center [211, 290] width 6 height 6
click at [244, 290] on div "5 / 10" at bounding box center [230, 289] width 48 height 9
click at [245, 289] on div at bounding box center [249, 289] width 9 height 9
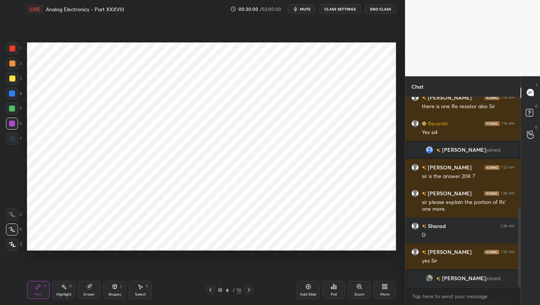
click at [245, 290] on div at bounding box center [249, 289] width 9 height 9
click at [245, 289] on div at bounding box center [249, 289] width 9 height 9
click at [244, 289] on div "8 / 10" at bounding box center [230, 289] width 48 height 9
click at [245, 288] on div at bounding box center [249, 289] width 9 height 9
click at [209, 290] on icon at bounding box center [211, 290] width 6 height 6
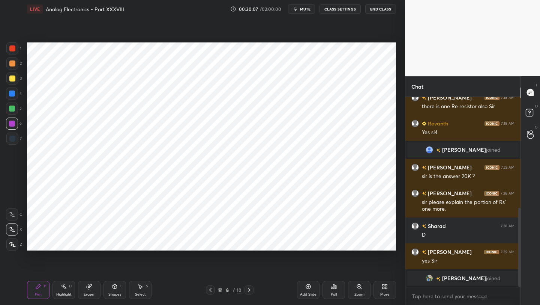
click at [210, 289] on icon at bounding box center [211, 290] width 6 height 6
click at [212, 289] on icon at bounding box center [211, 290] width 6 height 6
click at [248, 292] on icon at bounding box center [249, 290] width 6 height 6
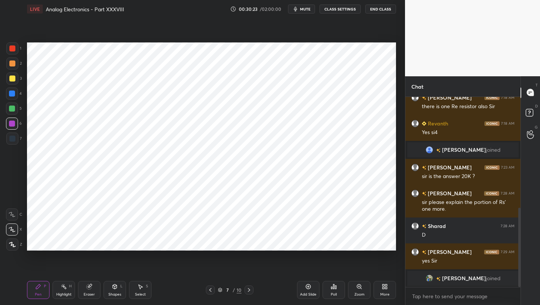
click at [248, 292] on icon at bounding box center [249, 290] width 6 height 6
click at [248, 291] on icon at bounding box center [249, 290] width 2 height 4
click at [248, 291] on icon at bounding box center [249, 290] width 6 height 6
click at [211, 290] on icon at bounding box center [210, 290] width 2 height 4
click at [211, 291] on icon at bounding box center [211, 290] width 6 height 6
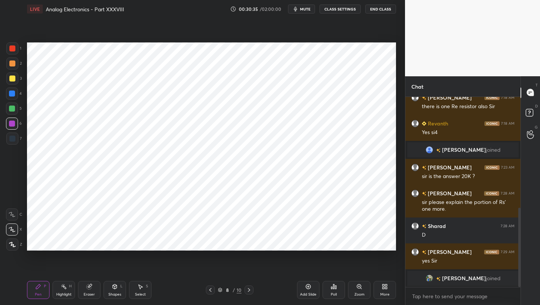
click at [211, 291] on icon at bounding box center [211, 290] width 6 height 6
click at [210, 291] on icon at bounding box center [211, 290] width 6 height 6
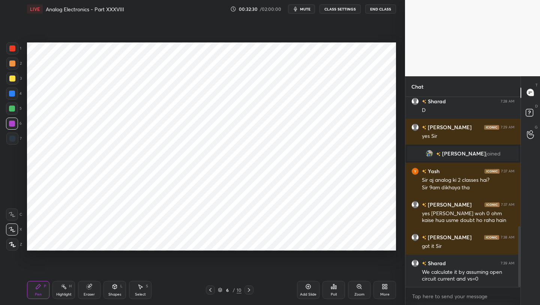
scroll to position [421, 0]
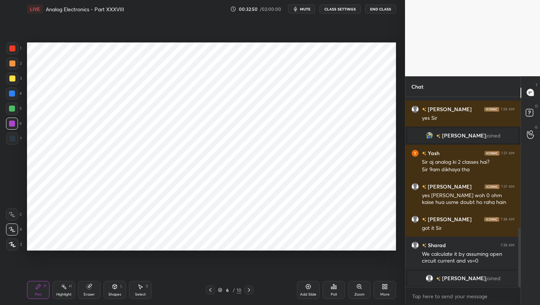
click at [248, 289] on icon at bounding box center [249, 290] width 2 height 4
click at [249, 289] on icon at bounding box center [249, 290] width 2 height 4
click at [249, 288] on icon at bounding box center [249, 290] width 6 height 6
click at [210, 291] on icon at bounding box center [211, 290] width 6 height 6
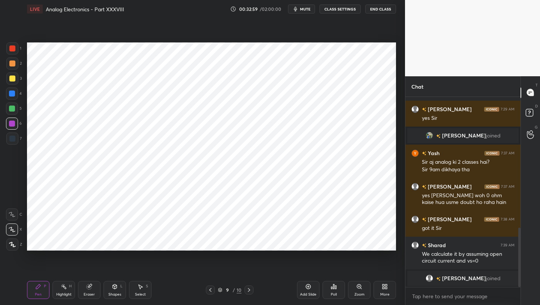
click at [210, 291] on icon at bounding box center [211, 290] width 6 height 6
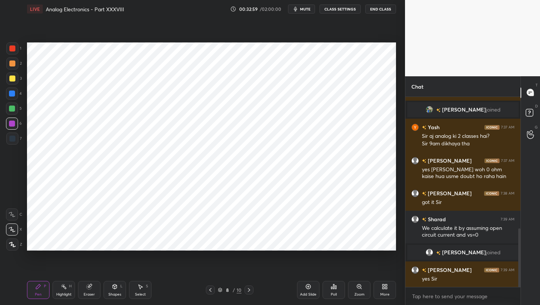
click at [210, 288] on icon at bounding box center [211, 290] width 6 height 6
click at [210, 289] on icon at bounding box center [210, 290] width 2 height 4
click at [209, 289] on icon at bounding box center [211, 290] width 6 height 6
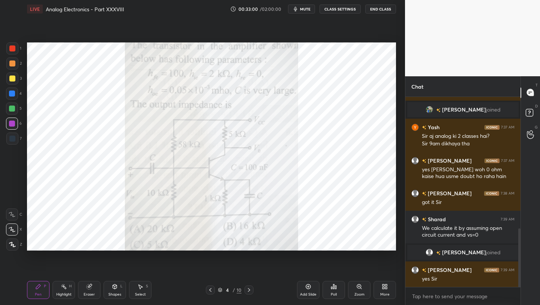
click at [209, 289] on icon at bounding box center [211, 290] width 6 height 6
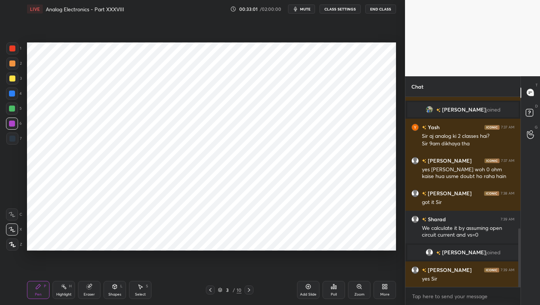
click at [251, 289] on icon at bounding box center [249, 290] width 6 height 6
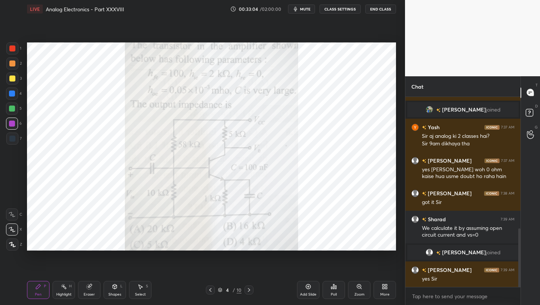
click at [208, 291] on icon at bounding box center [211, 290] width 6 height 6
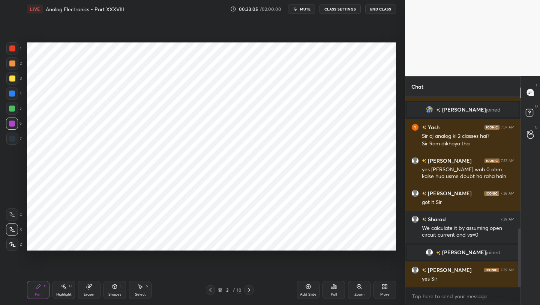
click at [207, 291] on div at bounding box center [210, 289] width 9 height 9
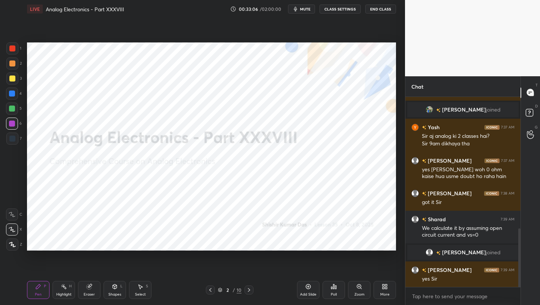
click at [207, 290] on div at bounding box center [210, 289] width 9 height 9
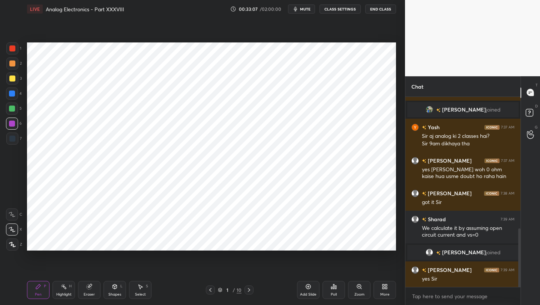
click at [250, 291] on icon at bounding box center [249, 290] width 6 height 6
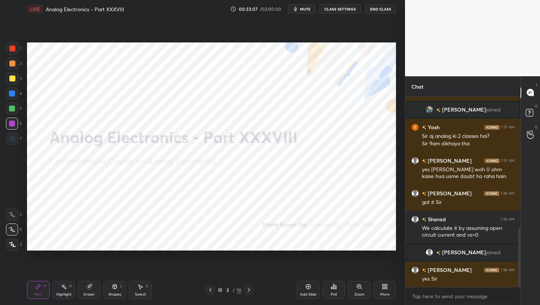
click at [248, 292] on icon at bounding box center [249, 290] width 6 height 6
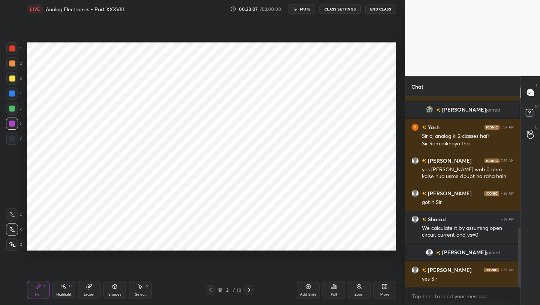
click at [248, 292] on icon at bounding box center [249, 290] width 6 height 6
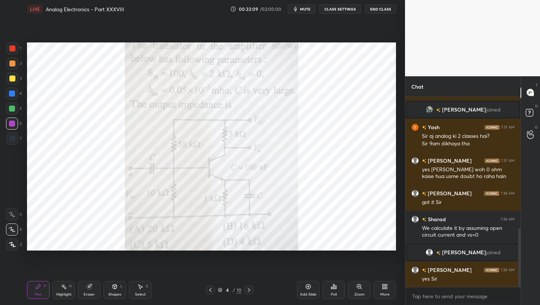
click at [248, 293] on div at bounding box center [249, 289] width 9 height 9
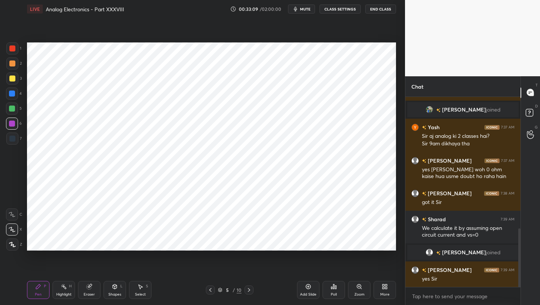
click at [248, 293] on div at bounding box center [249, 289] width 9 height 9
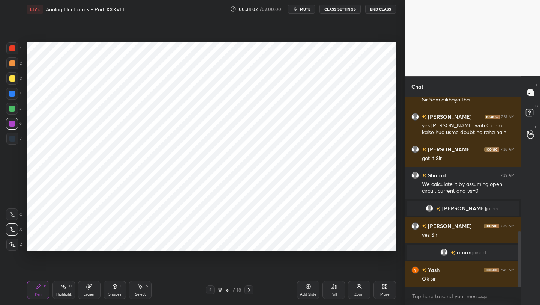
scroll to position [488, 0]
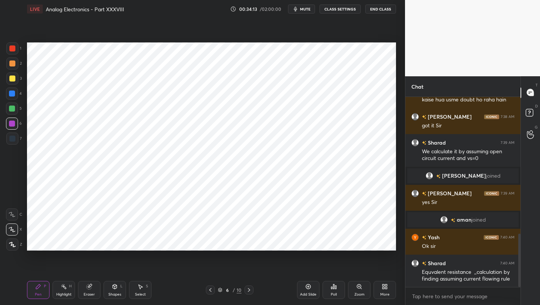
click at [248, 289] on icon at bounding box center [249, 290] width 6 height 6
click at [247, 289] on icon at bounding box center [249, 290] width 6 height 6
click at [249, 290] on icon at bounding box center [249, 290] width 2 height 4
click at [210, 291] on icon at bounding box center [211, 290] width 6 height 6
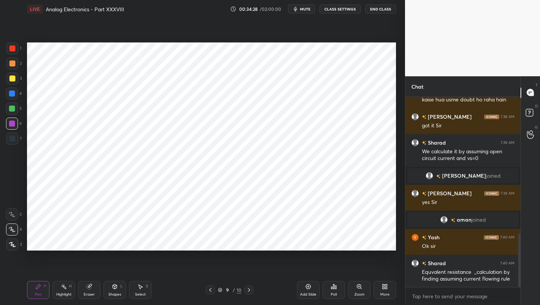
click at [209, 292] on icon at bounding box center [211, 290] width 6 height 6
click at [210, 292] on icon at bounding box center [211, 290] width 6 height 6
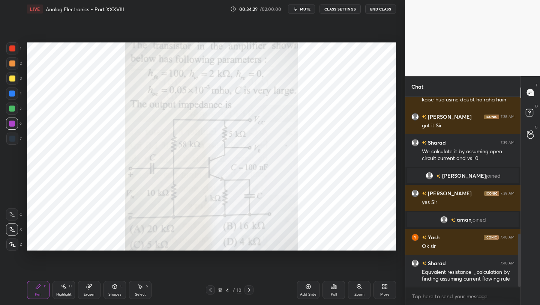
click at [210, 292] on icon at bounding box center [211, 290] width 6 height 6
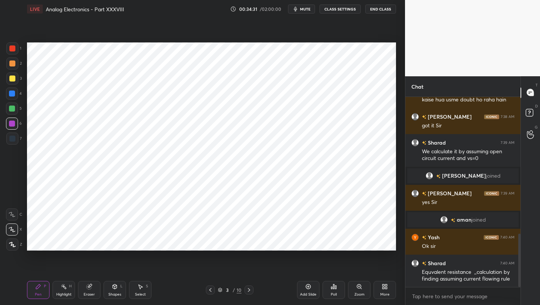
click at [248, 291] on icon at bounding box center [249, 290] width 2 height 4
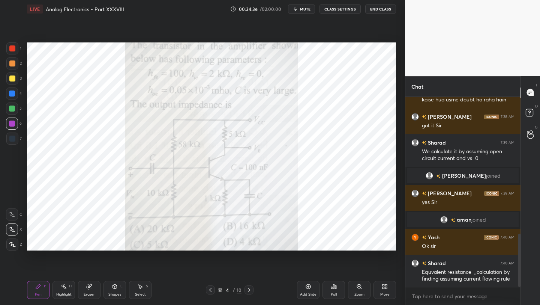
click at [13, 50] on div at bounding box center [12, 48] width 6 height 6
click at [13, 94] on div at bounding box center [12, 93] width 6 height 6
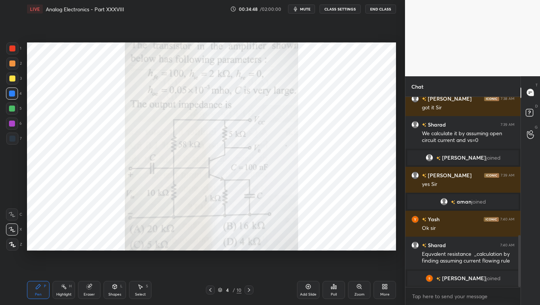
click at [248, 288] on icon at bounding box center [249, 290] width 6 height 6
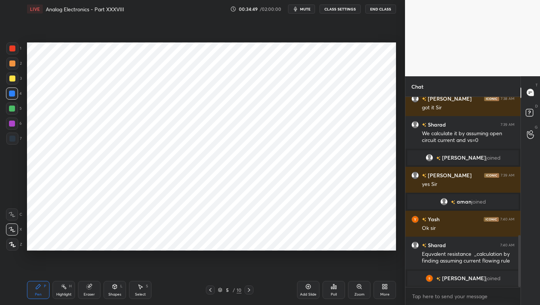
click at [248, 288] on icon at bounding box center [249, 290] width 2 height 4
click at [248, 289] on icon at bounding box center [249, 290] width 6 height 6
click at [249, 290] on icon at bounding box center [249, 290] width 6 height 6
click at [248, 289] on icon at bounding box center [249, 290] width 6 height 6
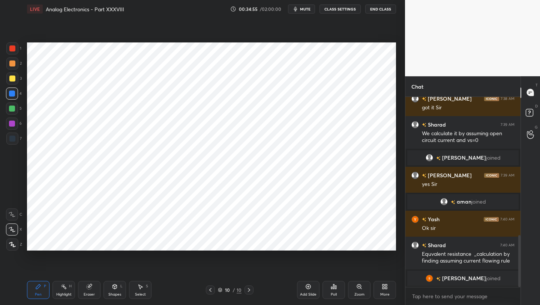
click at [209, 289] on icon at bounding box center [211, 290] width 6 height 6
click at [210, 289] on icon at bounding box center [210, 290] width 2 height 4
click at [210, 289] on icon at bounding box center [211, 290] width 6 height 6
click at [210, 289] on icon at bounding box center [210, 290] width 2 height 4
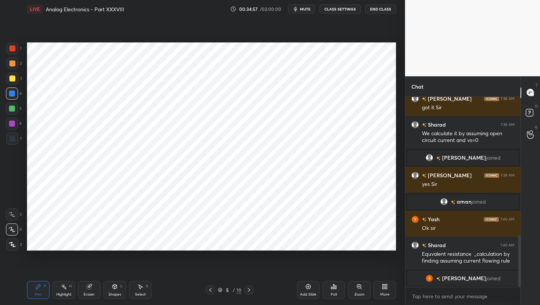
click at [209, 289] on icon at bounding box center [211, 290] width 6 height 6
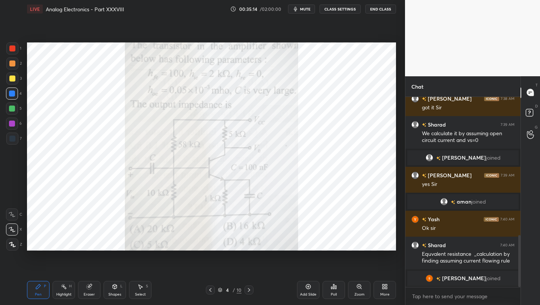
click at [249, 287] on icon at bounding box center [249, 290] width 6 height 6
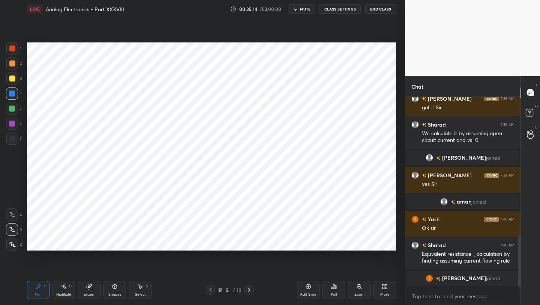
click at [249, 288] on icon at bounding box center [249, 290] width 6 height 6
click at [248, 289] on icon at bounding box center [249, 290] width 6 height 6
click at [208, 290] on icon at bounding box center [211, 290] width 6 height 6
click at [210, 289] on icon at bounding box center [211, 290] width 6 height 6
click at [211, 289] on icon at bounding box center [211, 290] width 6 height 6
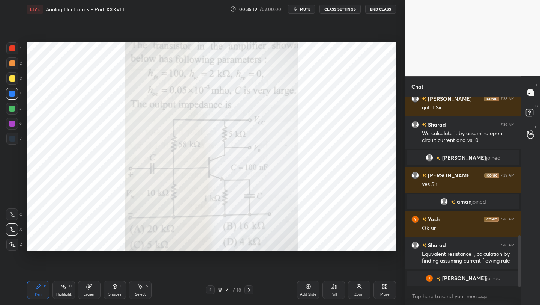
click at [210, 289] on icon at bounding box center [210, 290] width 2 height 4
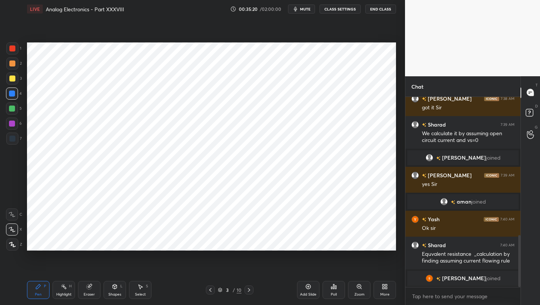
click at [247, 289] on icon at bounding box center [249, 290] width 6 height 6
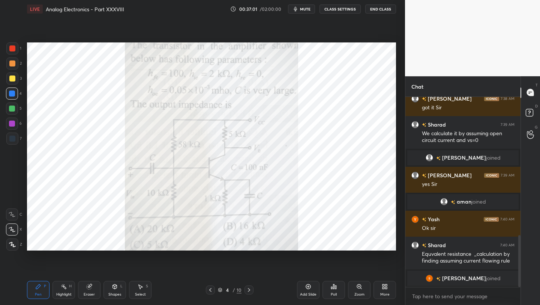
click at [248, 289] on icon at bounding box center [249, 290] width 6 height 6
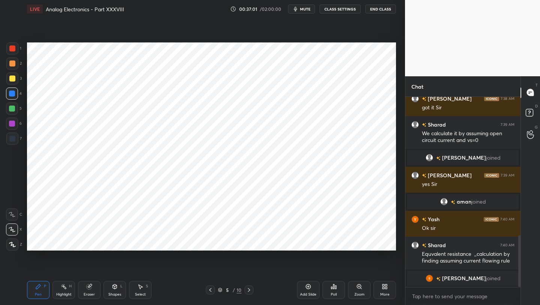
click at [248, 289] on icon at bounding box center [249, 290] width 6 height 6
click at [248, 290] on icon at bounding box center [249, 290] width 6 height 6
click at [248, 289] on icon at bounding box center [249, 290] width 2 height 4
click at [248, 288] on icon at bounding box center [249, 290] width 2 height 4
click at [248, 289] on icon at bounding box center [249, 290] width 6 height 6
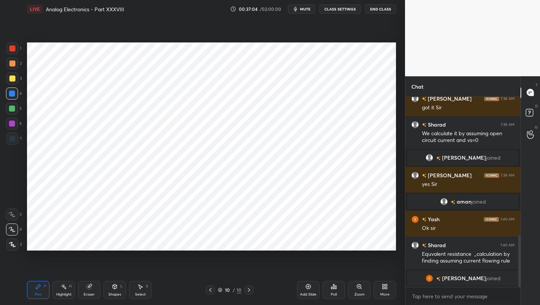
click at [248, 290] on icon at bounding box center [249, 290] width 6 height 6
click at [309, 289] on icon at bounding box center [308, 286] width 5 height 5
click at [12, 54] on div at bounding box center [12, 48] width 12 height 12
drag, startPoint x: 19, startPoint y: 109, endPoint x: 23, endPoint y: 106, distance: 5.0
click at [19, 109] on div "5" at bounding box center [14, 108] width 16 height 12
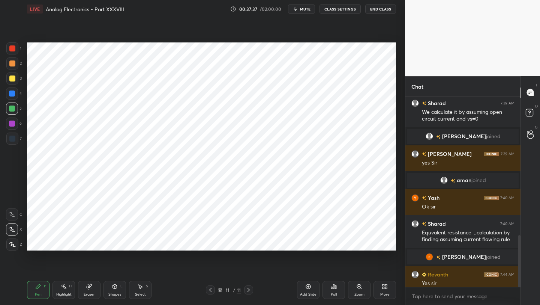
scroll to position [510, 0]
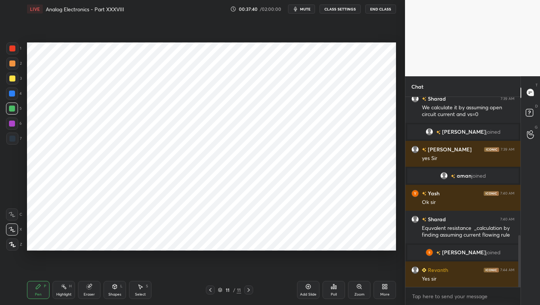
drag, startPoint x: 90, startPoint y: 289, endPoint x: 93, endPoint y: 266, distance: 23.5
click at [89, 287] on div "Eraser" at bounding box center [89, 290] width 23 height 18
click at [115, 284] on icon at bounding box center [115, 286] width 6 height 6
drag, startPoint x: 33, startPoint y: 289, endPoint x: 35, endPoint y: 271, distance: 18.8
click at [33, 285] on div "Pen P" at bounding box center [38, 290] width 23 height 18
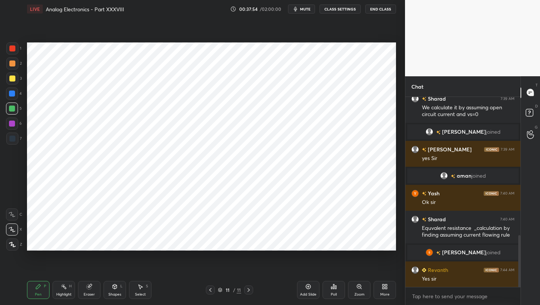
drag, startPoint x: 18, startPoint y: 45, endPoint x: 25, endPoint y: 44, distance: 7.6
click at [17, 45] on div at bounding box center [12, 48] width 12 height 12
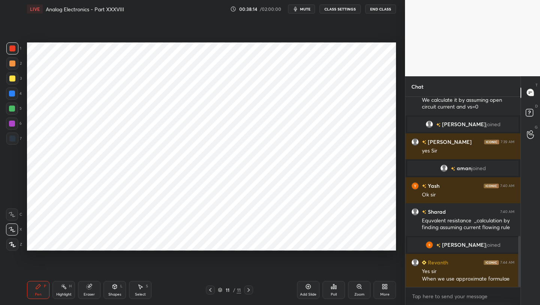
click at [15, 110] on div at bounding box center [12, 108] width 6 height 6
click at [20, 136] on div "7" at bounding box center [13, 138] width 15 height 12
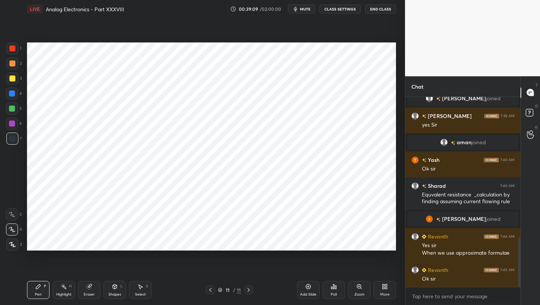
click at [13, 108] on div at bounding box center [12, 108] width 6 height 6
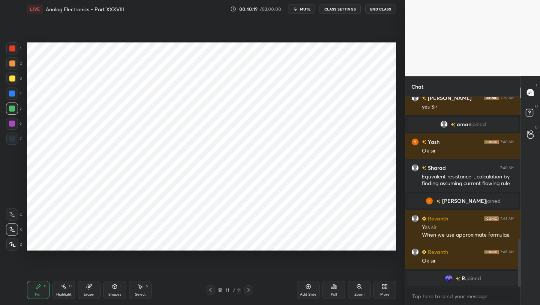
drag, startPoint x: 86, startPoint y: 294, endPoint x: 97, endPoint y: 251, distance: 43.7
click at [86, 294] on div "Eraser" at bounding box center [89, 294] width 11 height 4
drag, startPoint x: 114, startPoint y: 287, endPoint x: 114, endPoint y: 281, distance: 6.4
click at [114, 286] on icon at bounding box center [115, 286] width 4 height 5
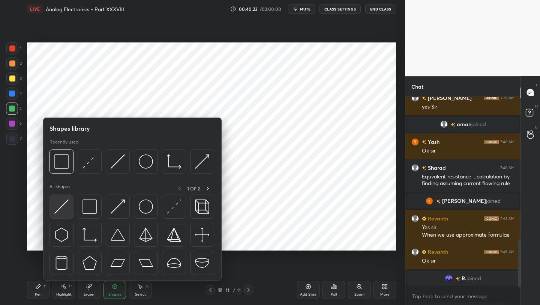
click at [59, 212] on img at bounding box center [61, 206] width 14 height 14
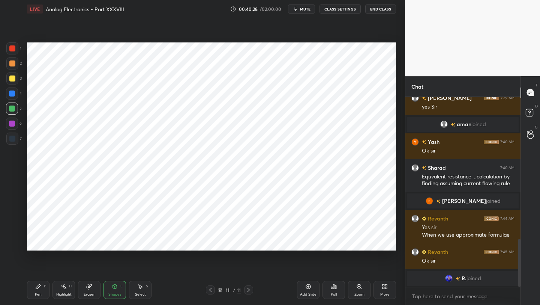
drag, startPoint x: 44, startPoint y: 289, endPoint x: 44, endPoint y: 255, distance: 34.5
click at [43, 289] on div "Pen P" at bounding box center [38, 290] width 23 height 18
click at [212, 289] on icon at bounding box center [211, 290] width 6 height 6
click at [212, 290] on icon at bounding box center [211, 290] width 6 height 6
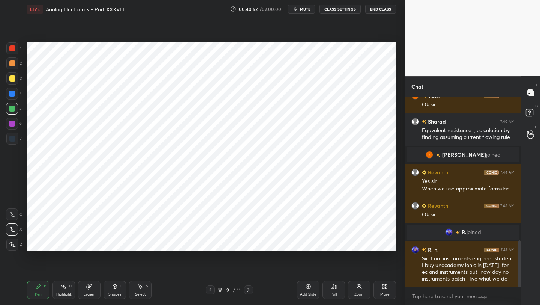
click at [212, 289] on icon at bounding box center [211, 290] width 6 height 6
click at [213, 288] on icon at bounding box center [211, 290] width 6 height 6
click at [251, 288] on icon at bounding box center [249, 290] width 6 height 6
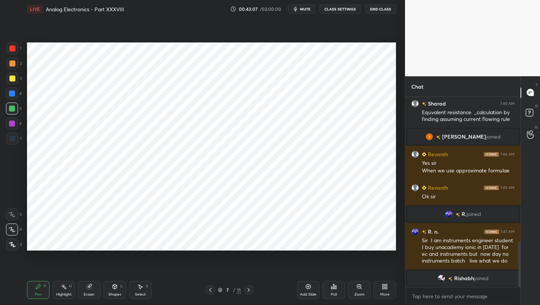
click at [251, 294] on div "Pen P Highlight H Eraser Shapes L Select S 7 / 11 Add Slide Poll Zoom More" at bounding box center [211, 290] width 369 height 30
click at [248, 289] on icon at bounding box center [249, 290] width 6 height 6
click at [249, 289] on icon at bounding box center [249, 290] width 6 height 6
click at [249, 288] on icon at bounding box center [249, 290] width 6 height 6
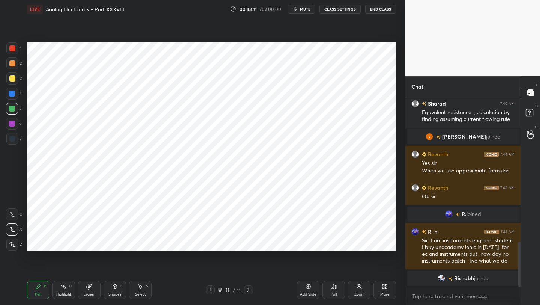
click at [248, 288] on icon at bounding box center [249, 290] width 6 height 6
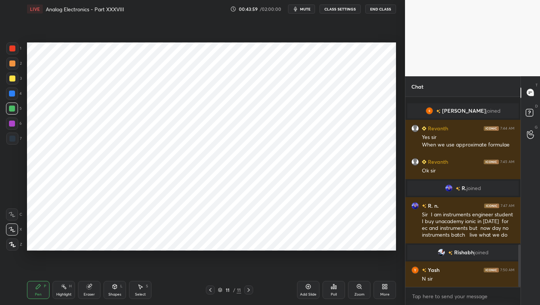
scroll to position [664, 0]
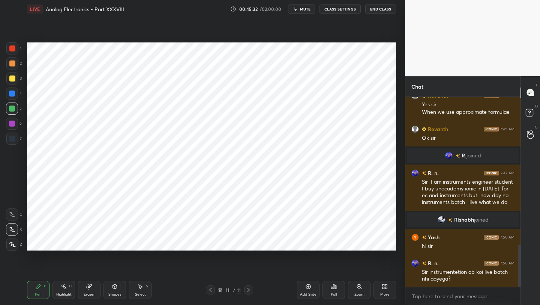
click at [15, 47] on div at bounding box center [12, 48] width 12 height 12
drag, startPoint x: 308, startPoint y: 289, endPoint x: 307, endPoint y: 283, distance: 6.0
click at [308, 289] on icon at bounding box center [308, 286] width 6 height 6
click at [113, 292] on div "Shapes" at bounding box center [114, 294] width 13 height 4
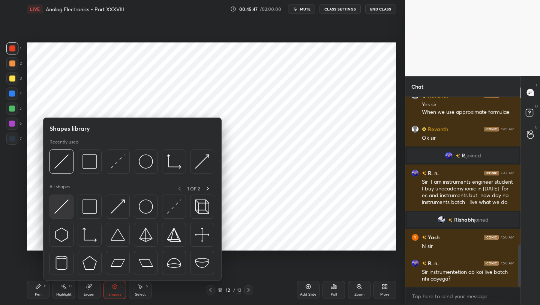
click at [67, 209] on img at bounding box center [61, 206] width 14 height 14
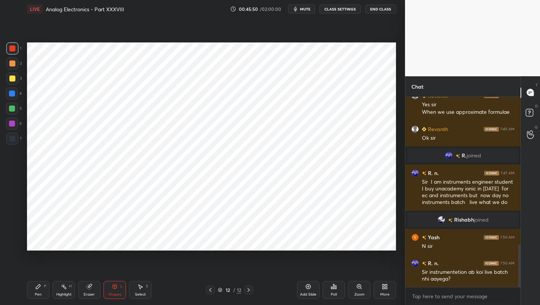
click at [12, 48] on div at bounding box center [12, 48] width 6 height 6
click at [87, 289] on div "Eraser" at bounding box center [89, 290] width 23 height 18
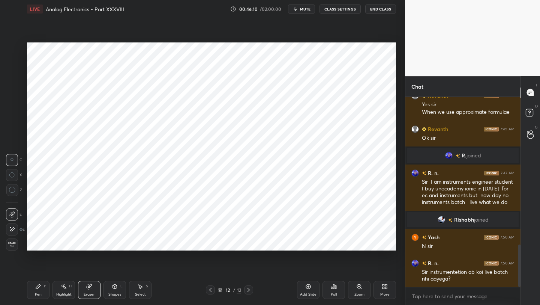
drag, startPoint x: 113, startPoint y: 291, endPoint x: 111, endPoint y: 281, distance: 9.9
click at [113, 291] on div "Shapes L" at bounding box center [115, 290] width 23 height 18
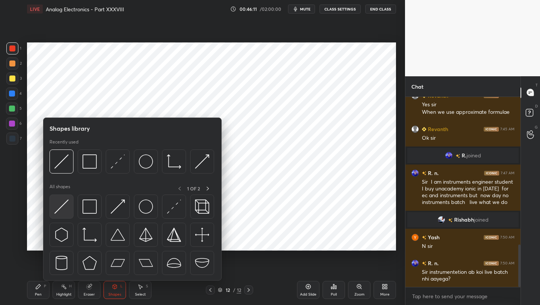
click at [67, 205] on img at bounding box center [61, 206] width 14 height 14
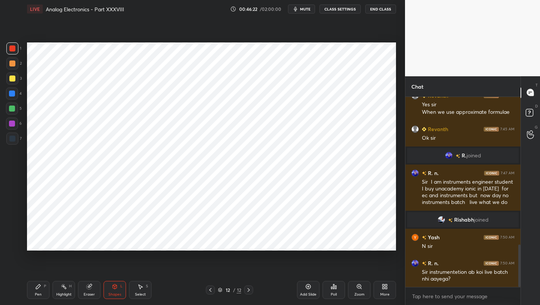
drag, startPoint x: 35, startPoint y: 295, endPoint x: 33, endPoint y: 290, distance: 4.4
click at [34, 293] on div "Pen P" at bounding box center [38, 290] width 23 height 18
click at [11, 114] on div at bounding box center [12, 108] width 12 height 12
drag, startPoint x: 119, startPoint y: 292, endPoint x: 114, endPoint y: 281, distance: 11.8
click at [118, 291] on div "Shapes L" at bounding box center [115, 290] width 23 height 18
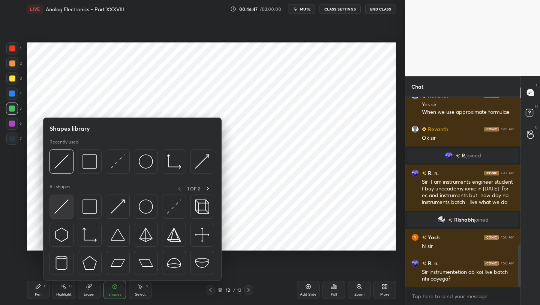
click at [65, 206] on img at bounding box center [61, 206] width 14 height 14
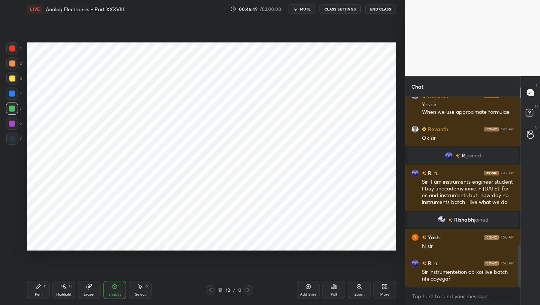
drag, startPoint x: 13, startPoint y: 140, endPoint x: 26, endPoint y: 141, distance: 13.1
click at [13, 140] on div at bounding box center [12, 138] width 6 height 6
click at [40, 289] on div "Pen P" at bounding box center [38, 290] width 23 height 18
click at [9, 126] on div at bounding box center [12, 123] width 6 height 6
click at [87, 290] on div "Eraser" at bounding box center [89, 290] width 23 height 18
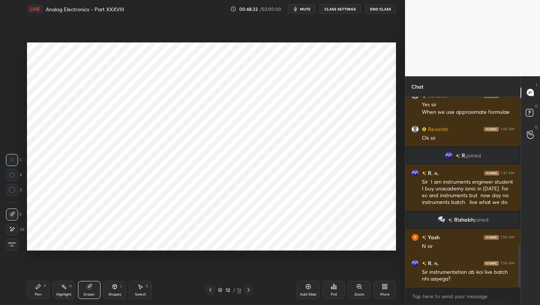
drag, startPoint x: 41, startPoint y: 290, endPoint x: 41, endPoint y: 283, distance: 7.2
click at [41, 291] on div "Pen P" at bounding box center [38, 290] width 23 height 18
click at [206, 289] on div at bounding box center [210, 289] width 9 height 9
drag, startPoint x: 249, startPoint y: 289, endPoint x: 257, endPoint y: 254, distance: 36.1
click at [247, 289] on icon at bounding box center [249, 290] width 6 height 6
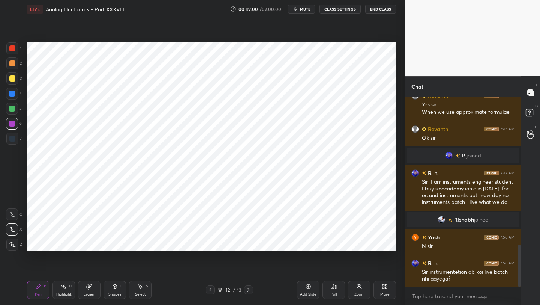
click at [209, 292] on icon at bounding box center [211, 290] width 6 height 6
click at [246, 290] on icon at bounding box center [249, 290] width 6 height 6
click at [92, 295] on div "Eraser" at bounding box center [89, 294] width 11 height 4
drag, startPoint x: 30, startPoint y: 293, endPoint x: 29, endPoint y: 278, distance: 15.8
click at [30, 293] on div "Pen P" at bounding box center [38, 290] width 23 height 18
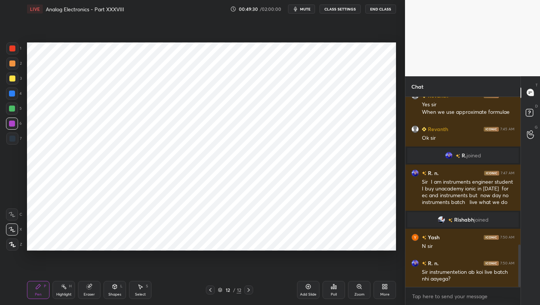
drag, startPoint x: 12, startPoint y: 138, endPoint x: 18, endPoint y: 137, distance: 5.3
click at [12, 139] on div at bounding box center [12, 138] width 6 height 6
drag, startPoint x: 307, startPoint y: 289, endPoint x: 305, endPoint y: 285, distance: 4.3
click at [307, 289] on icon at bounding box center [308, 286] width 6 height 6
click at [112, 289] on div "Shapes L" at bounding box center [115, 290] width 23 height 18
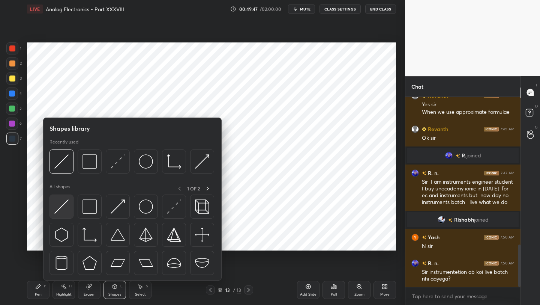
click at [69, 205] on div at bounding box center [62, 206] width 24 height 24
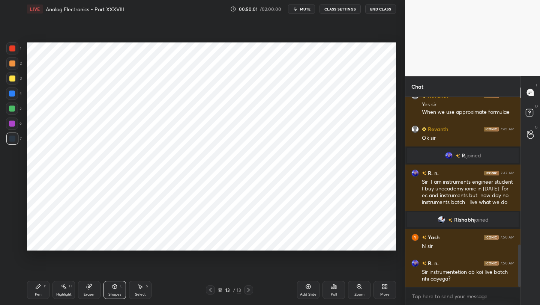
drag, startPoint x: 36, startPoint y: 288, endPoint x: 38, endPoint y: 262, distance: 26.0
click at [36, 288] on icon at bounding box center [38, 286] width 5 height 5
drag, startPoint x: 114, startPoint y: 288, endPoint x: 110, endPoint y: 281, distance: 8.4
click at [114, 288] on icon at bounding box center [115, 286] width 4 height 5
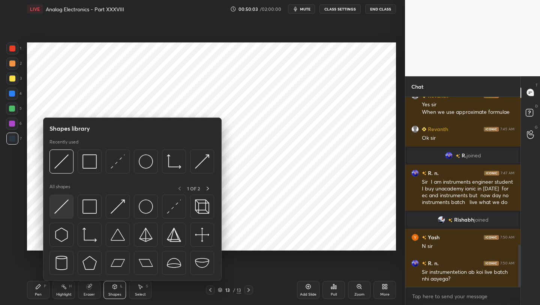
click at [63, 205] on img at bounding box center [61, 206] width 14 height 14
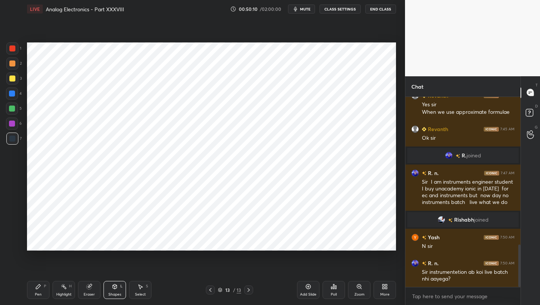
click at [36, 292] on div "Pen" at bounding box center [38, 294] width 7 height 4
click at [211, 288] on icon at bounding box center [211, 290] width 6 height 6
click at [210, 288] on icon at bounding box center [211, 290] width 6 height 6
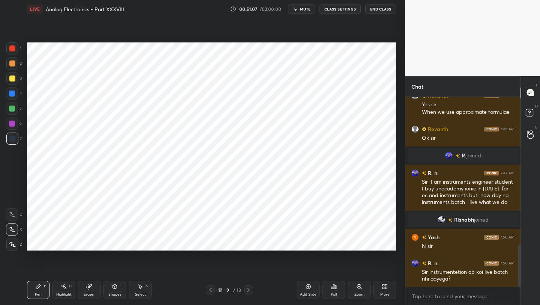
click at [209, 289] on icon at bounding box center [211, 290] width 6 height 6
click at [210, 289] on icon at bounding box center [211, 290] width 6 height 6
click at [249, 287] on icon at bounding box center [249, 290] width 6 height 6
click at [248, 289] on icon at bounding box center [249, 290] width 6 height 6
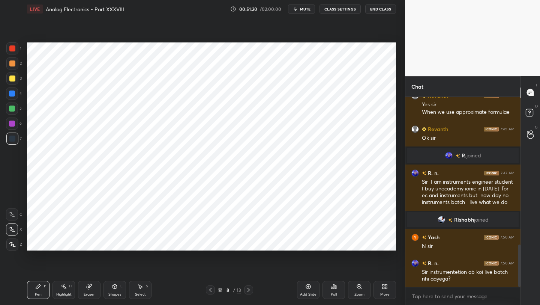
click at [248, 289] on icon at bounding box center [249, 290] width 2 height 4
click at [249, 290] on icon at bounding box center [249, 290] width 2 height 4
click at [248, 290] on icon at bounding box center [249, 290] width 2 height 4
click at [248, 289] on icon at bounding box center [249, 290] width 6 height 6
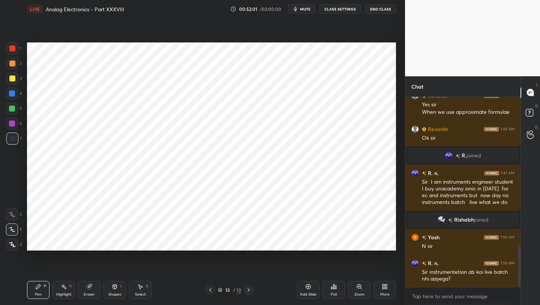
click at [337, 251] on div "Setting up your live class Poll for secs No correct answer Start poll" at bounding box center [211, 146] width 375 height 257
click at [116, 291] on div "Shapes L" at bounding box center [115, 290] width 23 height 18
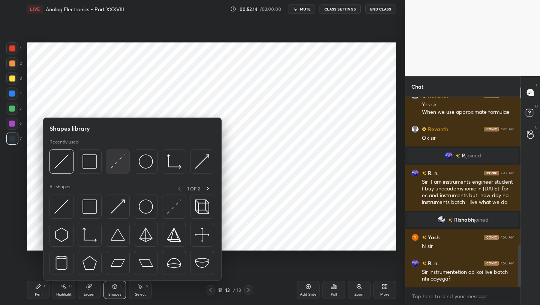
click at [118, 161] on img at bounding box center [118, 161] width 14 height 14
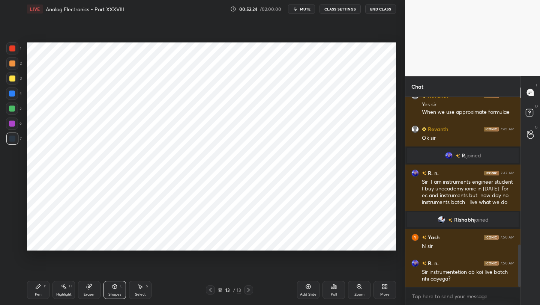
drag, startPoint x: 90, startPoint y: 290, endPoint x: 101, endPoint y: 254, distance: 37.0
click at [90, 289] on div "Eraser" at bounding box center [89, 290] width 23 height 18
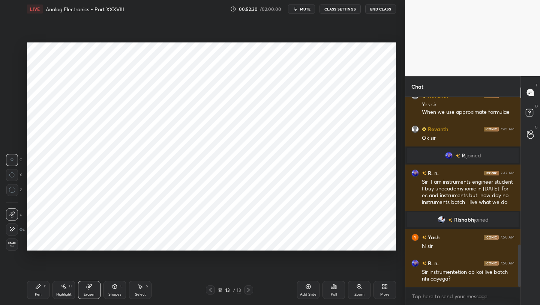
click at [211, 290] on icon at bounding box center [211, 290] width 6 height 6
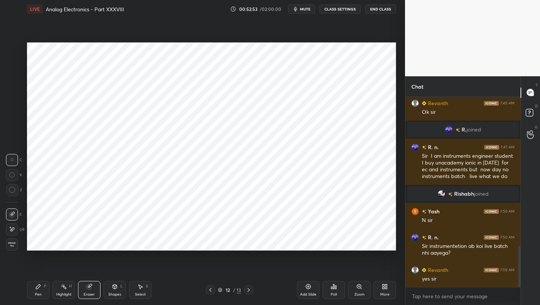
click at [250, 290] on icon at bounding box center [249, 290] width 6 height 6
click at [311, 287] on icon at bounding box center [308, 286] width 6 height 6
click at [209, 289] on icon at bounding box center [211, 290] width 6 height 6
click at [51, 266] on div "Setting up your live class Poll for secs No correct answer Start poll" at bounding box center [211, 146] width 375 height 257
click at [52, 276] on div "Pen P Highlight H Eraser Shapes L Select S 13 / 14 Add Slide Poll Zoom More" at bounding box center [211, 290] width 369 height 30
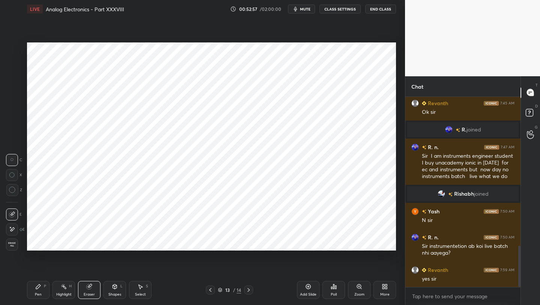
click at [38, 292] on div "Pen" at bounding box center [38, 294] width 7 height 4
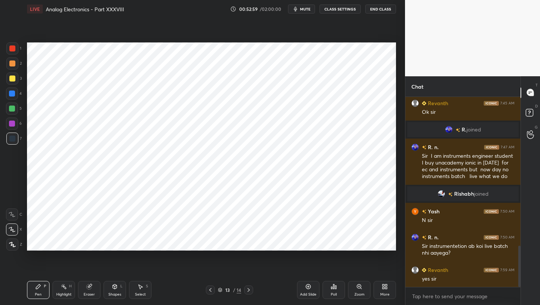
drag, startPoint x: 3, startPoint y: 51, endPoint x: 13, endPoint y: 51, distance: 9.4
click at [4, 51] on div "1 2 3 4 5 6 7 C X Z C X Z E E Erase all H H" at bounding box center [12, 146] width 24 height 208
click at [17, 50] on div at bounding box center [12, 48] width 12 height 12
click at [306, 287] on icon at bounding box center [308, 286] width 6 height 6
drag, startPoint x: 116, startPoint y: 289, endPoint x: 113, endPoint y: 281, distance: 8.3
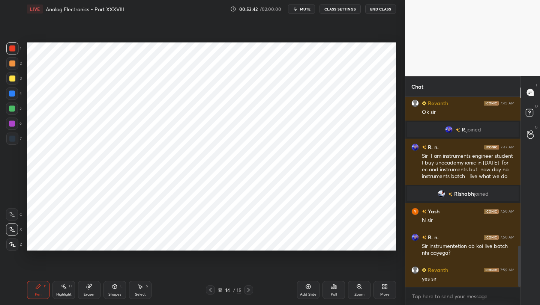
click at [116, 289] on icon at bounding box center [115, 286] width 6 height 6
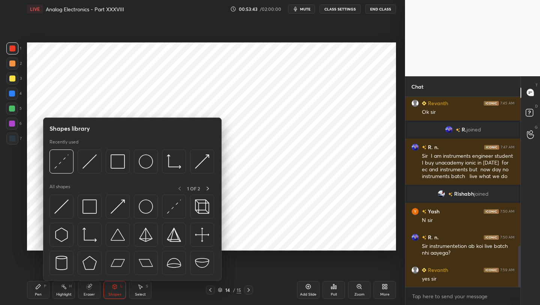
drag, startPoint x: 9, startPoint y: 45, endPoint x: 12, endPoint y: 64, distance: 18.9
click at [11, 45] on div at bounding box center [12, 48] width 12 height 12
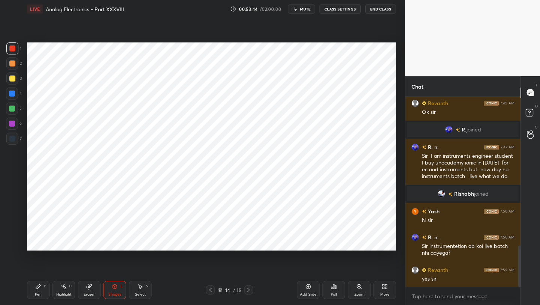
drag, startPoint x: 38, startPoint y: 285, endPoint x: 36, endPoint y: 258, distance: 27.0
click at [36, 283] on icon at bounding box center [38, 286] width 6 height 6
click at [94, 292] on div "Eraser" at bounding box center [89, 294] width 11 height 4
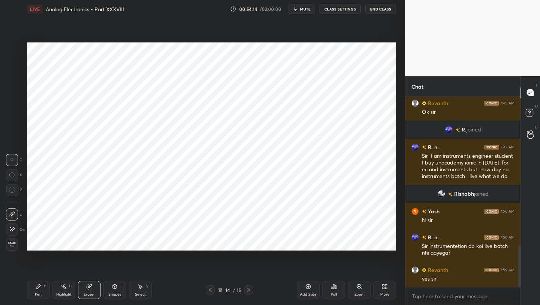
click at [36, 293] on div "Pen" at bounding box center [38, 294] width 7 height 4
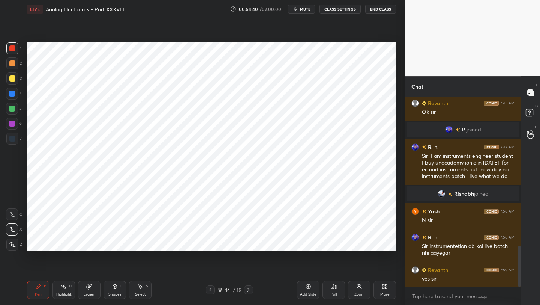
click at [116, 293] on div "Shapes" at bounding box center [114, 294] width 13 height 4
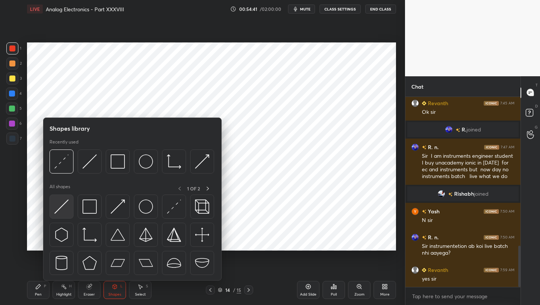
click at [62, 207] on img at bounding box center [61, 206] width 14 height 14
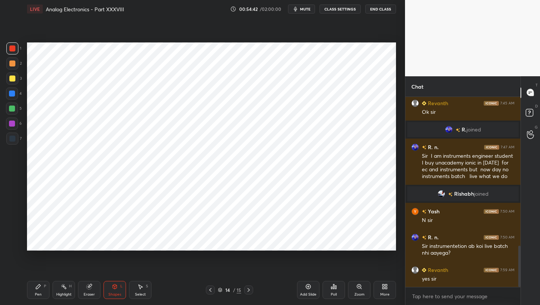
click at [11, 139] on div at bounding box center [12, 138] width 6 height 6
drag, startPoint x: 40, startPoint y: 291, endPoint x: 51, endPoint y: 256, distance: 36.7
click at [40, 291] on div "Pen P" at bounding box center [38, 290] width 23 height 18
click at [93, 286] on div "Eraser" at bounding box center [89, 290] width 23 height 18
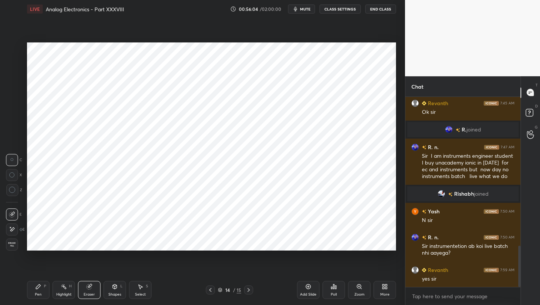
click at [42, 295] on div "Pen P" at bounding box center [38, 290] width 23 height 18
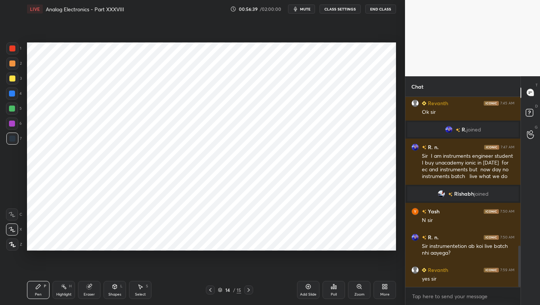
drag, startPoint x: 12, startPoint y: 49, endPoint x: 15, endPoint y: 51, distance: 4.1
click at [13, 50] on div at bounding box center [12, 48] width 6 height 6
click at [35, 288] on icon at bounding box center [38, 286] width 6 height 6
click at [16, 139] on div at bounding box center [12, 138] width 12 height 12
click at [308, 287] on icon at bounding box center [308, 286] width 2 height 2
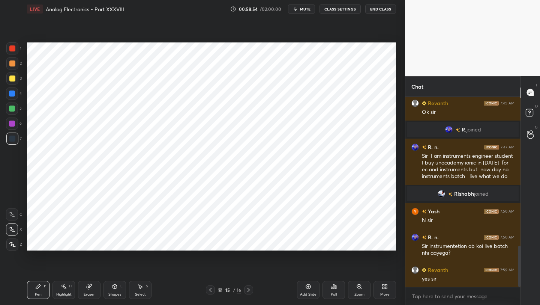
click at [213, 291] on icon at bounding box center [211, 290] width 6 height 6
click at [249, 288] on icon at bounding box center [249, 290] width 6 height 6
click at [209, 288] on icon at bounding box center [211, 290] width 6 height 6
click at [250, 289] on icon at bounding box center [249, 290] width 6 height 6
click at [211, 289] on icon at bounding box center [211, 290] width 6 height 6
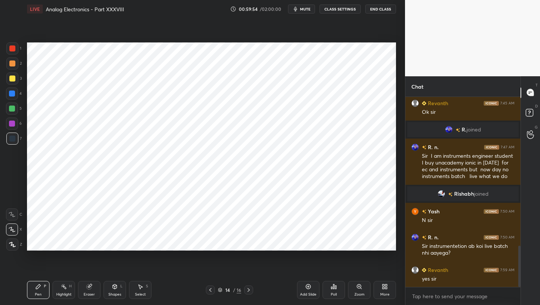
click at [211, 289] on icon at bounding box center [211, 290] width 6 height 6
click at [210, 290] on icon at bounding box center [211, 290] width 6 height 6
click at [211, 289] on icon at bounding box center [211, 290] width 6 height 6
click at [209, 289] on icon at bounding box center [211, 290] width 6 height 6
click at [240, 290] on div "16" at bounding box center [239, 289] width 5 height 7
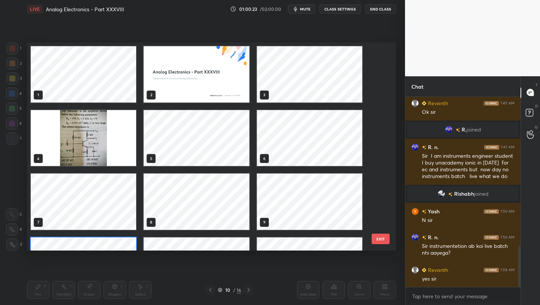
scroll to position [205, 366]
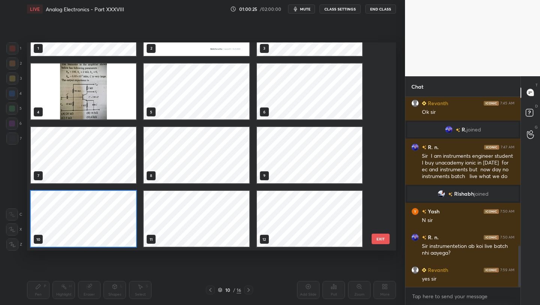
click at [250, 289] on div at bounding box center [248, 289] width 9 height 9
drag, startPoint x: 248, startPoint y: 291, endPoint x: 248, endPoint y: 287, distance: 3.8
click at [248, 291] on div at bounding box center [248, 289] width 9 height 9
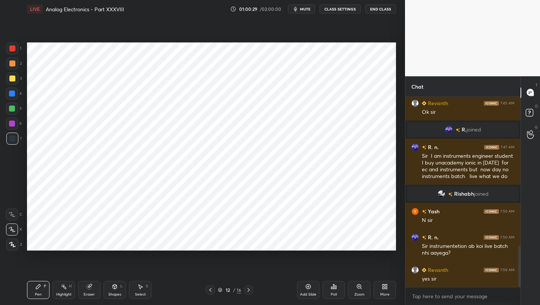
scroll to position [0, 0]
click at [251, 289] on icon at bounding box center [249, 290] width 6 height 6
click at [250, 290] on icon at bounding box center [249, 290] width 6 height 6
click at [208, 290] on icon at bounding box center [211, 290] width 6 height 6
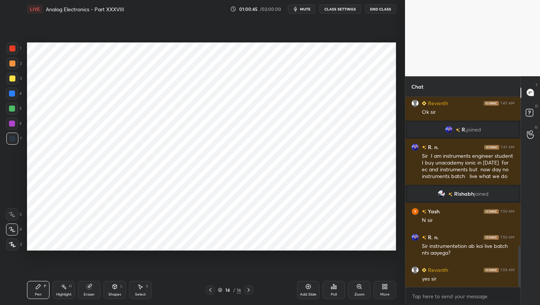
click at [248, 289] on icon at bounding box center [249, 290] width 6 height 6
drag, startPoint x: 307, startPoint y: 287, endPoint x: 307, endPoint y: 283, distance: 4.1
click at [307, 287] on icon at bounding box center [308, 286] width 6 height 6
click at [117, 286] on div "Shapes L" at bounding box center [115, 290] width 23 height 18
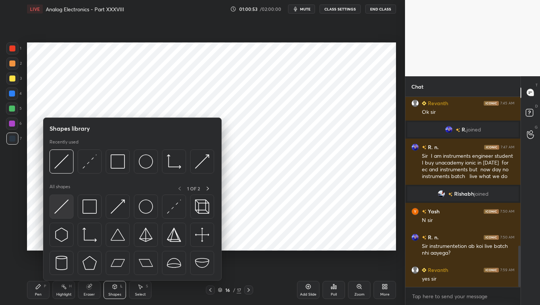
click at [66, 209] on img at bounding box center [61, 206] width 14 height 14
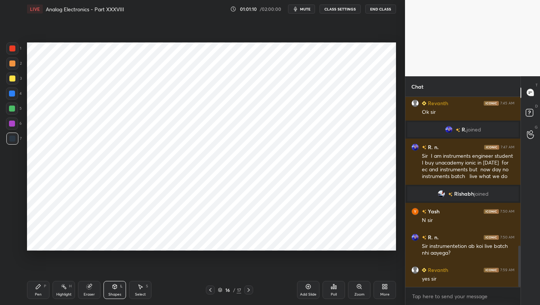
click at [87, 292] on div "Eraser" at bounding box center [89, 294] width 11 height 4
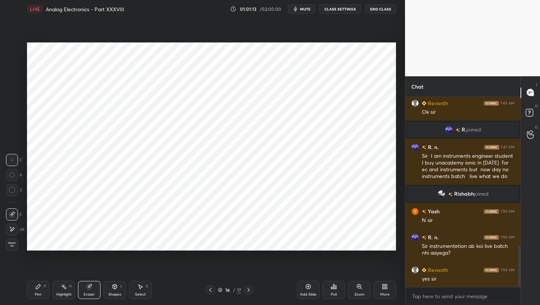
drag, startPoint x: 115, startPoint y: 290, endPoint x: 112, endPoint y: 283, distance: 8.0
click at [114, 291] on div "Shapes L" at bounding box center [115, 290] width 23 height 18
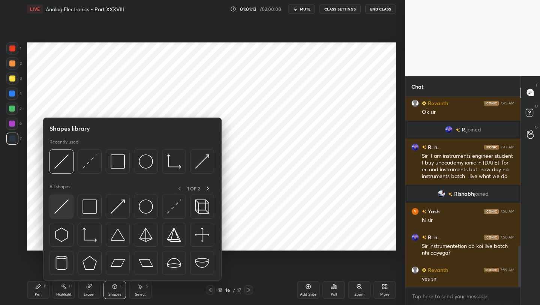
click at [63, 208] on img at bounding box center [61, 206] width 14 height 14
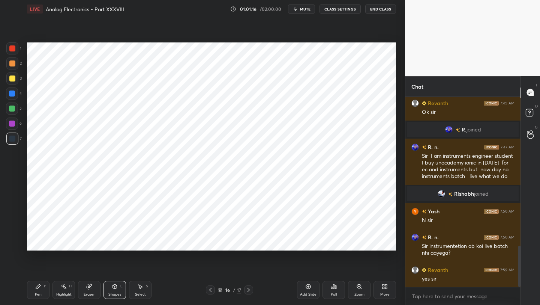
drag, startPoint x: 40, startPoint y: 290, endPoint x: 39, endPoint y: 276, distance: 13.6
click at [40, 290] on div "Pen P" at bounding box center [38, 290] width 23 height 18
click at [212, 288] on icon at bounding box center [211, 290] width 6 height 6
click at [213, 292] on icon at bounding box center [211, 290] width 6 height 6
click at [211, 292] on icon at bounding box center [211, 290] width 6 height 6
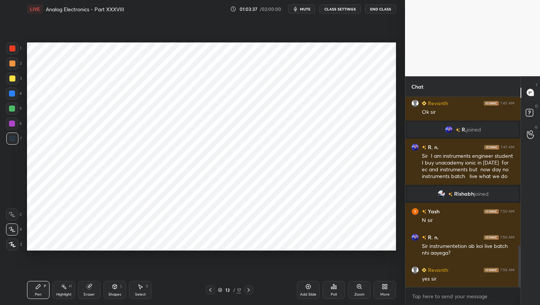
click at [210, 290] on icon at bounding box center [211, 290] width 6 height 6
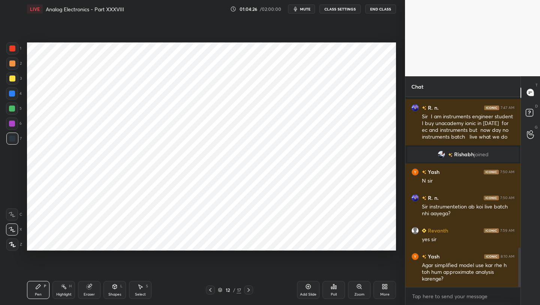
click at [251, 291] on icon at bounding box center [249, 290] width 6 height 6
click at [250, 288] on icon at bounding box center [249, 290] width 6 height 6
click at [248, 287] on icon at bounding box center [249, 290] width 6 height 6
click at [249, 288] on icon at bounding box center [249, 290] width 6 height 6
click at [208, 291] on icon at bounding box center [211, 290] width 6 height 6
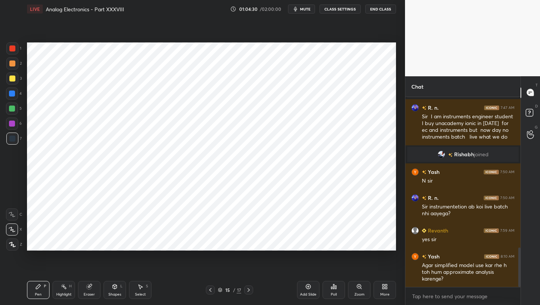
click at [211, 288] on icon at bounding box center [211, 290] width 6 height 6
click at [211, 287] on icon at bounding box center [211, 290] width 6 height 6
click at [211, 290] on icon at bounding box center [211, 290] width 6 height 6
click at [210, 290] on icon at bounding box center [211, 290] width 6 height 6
click at [209, 291] on icon at bounding box center [211, 290] width 6 height 6
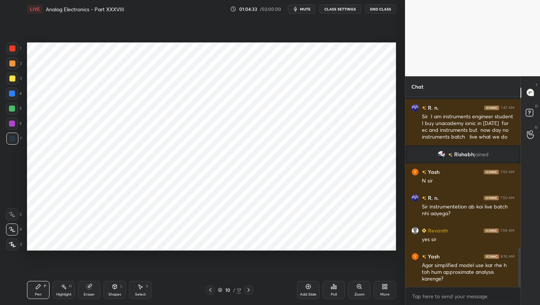
click at [209, 290] on icon at bounding box center [211, 290] width 6 height 6
click at [248, 293] on div at bounding box center [248, 289] width 9 height 9
click at [248, 292] on icon at bounding box center [249, 290] width 6 height 6
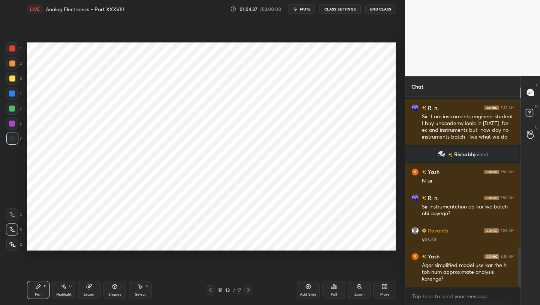
click at [248, 292] on icon at bounding box center [249, 290] width 6 height 6
click at [212, 290] on icon at bounding box center [211, 290] width 6 height 6
click at [211, 291] on icon at bounding box center [210, 290] width 2 height 4
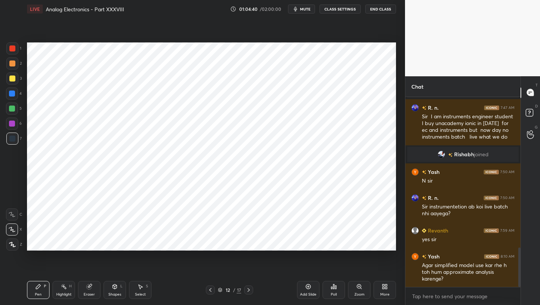
click at [211, 291] on icon at bounding box center [210, 290] width 2 height 4
click at [210, 290] on icon at bounding box center [210, 290] width 2 height 4
click at [250, 290] on icon at bounding box center [249, 290] width 6 height 6
click at [249, 289] on icon at bounding box center [249, 290] width 6 height 6
click at [250, 289] on icon at bounding box center [249, 290] width 6 height 6
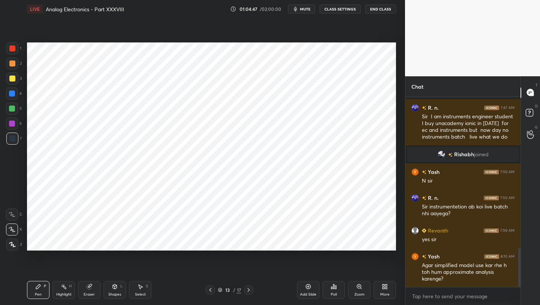
click at [250, 290] on icon at bounding box center [249, 290] width 6 height 6
click at [251, 290] on icon at bounding box center [249, 290] width 6 height 6
click at [250, 290] on icon at bounding box center [249, 290] width 6 height 6
click at [309, 288] on icon at bounding box center [308, 286] width 6 height 6
click at [113, 287] on icon at bounding box center [115, 286] width 4 height 5
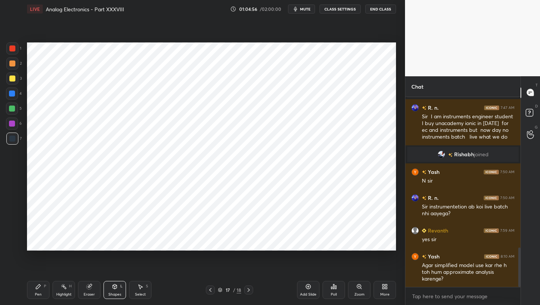
drag, startPoint x: 16, startPoint y: 125, endPoint x: 20, endPoint y: 128, distance: 4.6
click at [15, 125] on div at bounding box center [12, 123] width 12 height 12
click at [29, 300] on div "Pen P Highlight H Eraser Shapes L Select S 17 / 18 Add Slide Poll Zoom More" at bounding box center [211, 290] width 369 height 30
drag, startPoint x: 40, startPoint y: 289, endPoint x: 37, endPoint y: 277, distance: 11.6
click at [38, 288] on icon at bounding box center [38, 286] width 6 height 6
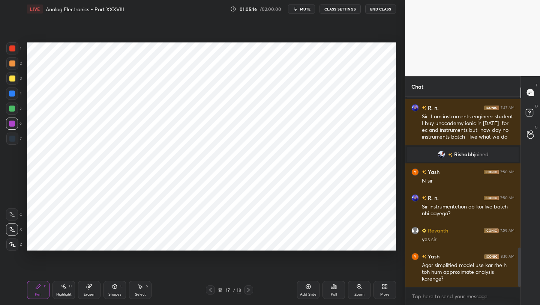
drag, startPoint x: 14, startPoint y: 47, endPoint x: 23, endPoint y: 45, distance: 9.3
click at [14, 47] on div at bounding box center [12, 48] width 6 height 6
drag, startPoint x: 119, startPoint y: 290, endPoint x: 116, endPoint y: 287, distance: 4.5
click at [118, 291] on div "Shapes L" at bounding box center [115, 290] width 23 height 18
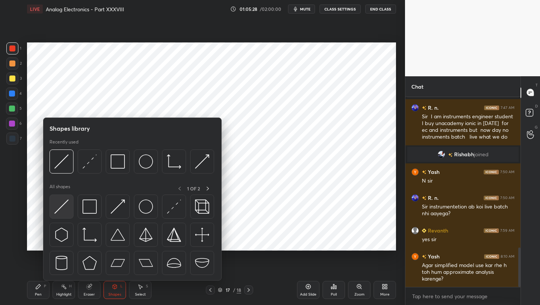
click at [62, 206] on img at bounding box center [61, 206] width 14 height 14
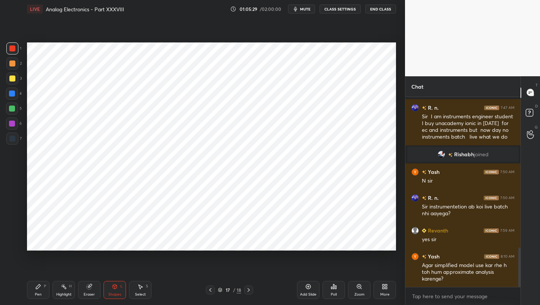
click at [14, 108] on div at bounding box center [12, 108] width 6 height 6
click at [16, 137] on div at bounding box center [12, 138] width 12 height 12
drag, startPoint x: 114, startPoint y: 291, endPoint x: 110, endPoint y: 289, distance: 4.5
click at [113, 292] on div "Shapes" at bounding box center [114, 294] width 13 height 4
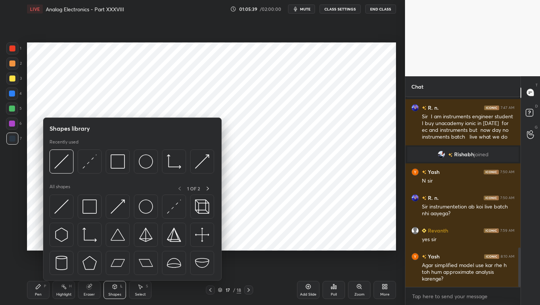
click at [86, 290] on div "Eraser" at bounding box center [89, 290] width 23 height 18
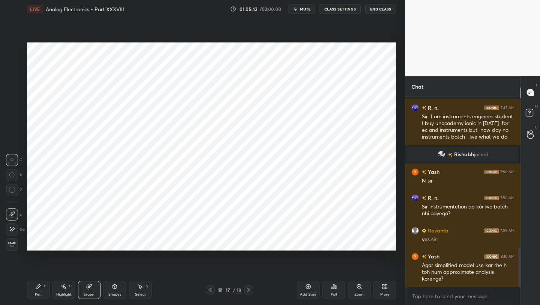
drag, startPoint x: 38, startPoint y: 293, endPoint x: 38, endPoint y: 273, distance: 19.9
click at [38, 292] on div "Pen" at bounding box center [38, 294] width 7 height 4
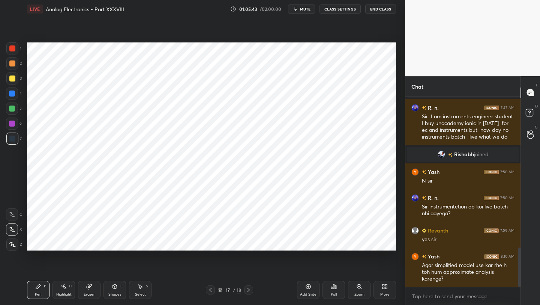
click at [111, 288] on div "Shapes L" at bounding box center [115, 290] width 23 height 18
click at [36, 283] on div "Pen P" at bounding box center [38, 290] width 23 height 18
click at [14, 50] on div at bounding box center [12, 48] width 6 height 6
click at [93, 287] on div "Eraser" at bounding box center [89, 290] width 23 height 18
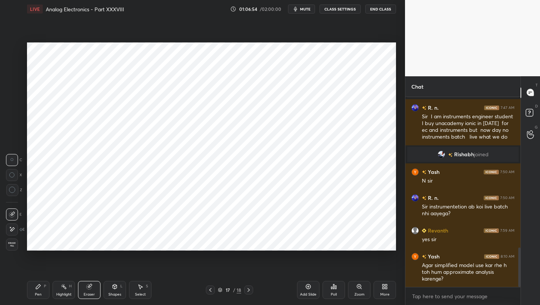
drag, startPoint x: 37, startPoint y: 291, endPoint x: 43, endPoint y: 288, distance: 6.7
click at [37, 290] on div "Pen P" at bounding box center [38, 290] width 23 height 18
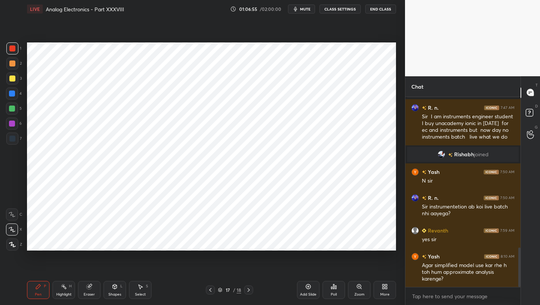
click at [115, 289] on div "Shapes L" at bounding box center [115, 290] width 23 height 18
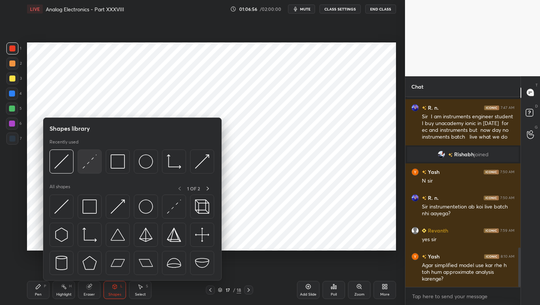
click at [88, 161] on img at bounding box center [90, 161] width 14 height 14
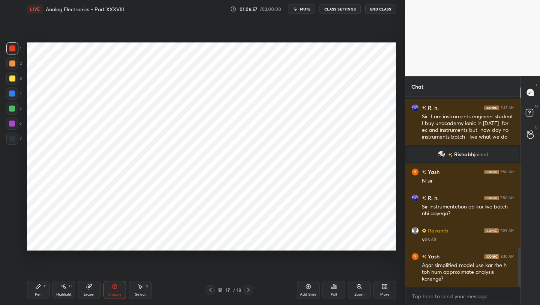
click at [11, 107] on div at bounding box center [12, 108] width 6 height 6
click at [29, 290] on div "Pen P" at bounding box center [38, 290] width 23 height 18
click at [12, 126] on div at bounding box center [12, 123] width 6 height 6
click at [310, 290] on div "Add Slide" at bounding box center [308, 290] width 23 height 18
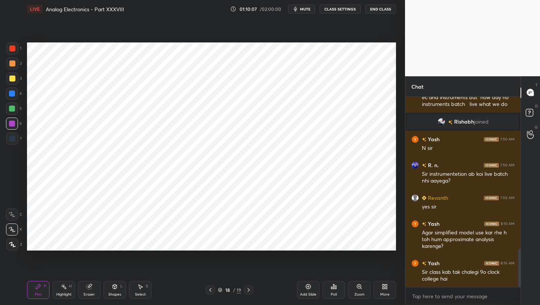
click at [210, 290] on icon at bounding box center [210, 290] width 2 height 4
click at [247, 289] on icon at bounding box center [249, 290] width 6 height 6
click at [208, 289] on icon at bounding box center [211, 290] width 6 height 6
click at [209, 288] on icon at bounding box center [211, 290] width 6 height 6
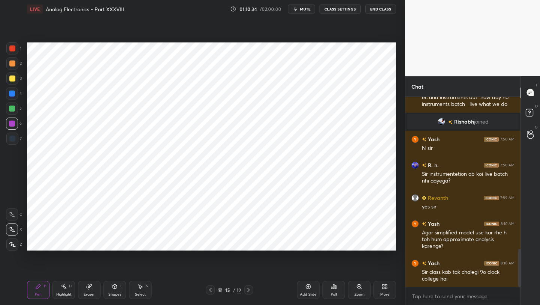
click at [209, 289] on icon at bounding box center [211, 290] width 6 height 6
click at [214, 288] on div at bounding box center [210, 289] width 9 height 9
click at [214, 289] on div at bounding box center [210, 289] width 9 height 9
click at [248, 292] on icon at bounding box center [249, 290] width 6 height 6
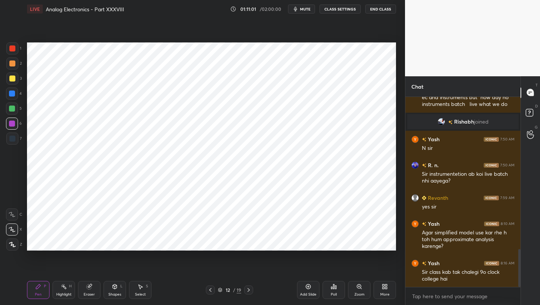
click at [248, 292] on icon at bounding box center [249, 290] width 6 height 6
click at [248, 293] on div at bounding box center [248, 289] width 9 height 9
click at [211, 293] on div at bounding box center [210, 289] width 9 height 9
click at [211, 294] on div "Pen P Highlight H Eraser Shapes L Select S 14 / 19 Add Slide Poll Zoom More" at bounding box center [211, 290] width 369 height 30
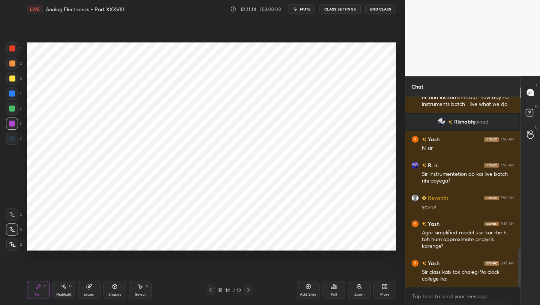
click at [245, 292] on div at bounding box center [248, 289] width 9 height 9
click at [208, 291] on icon at bounding box center [211, 290] width 6 height 6
click at [208, 292] on icon at bounding box center [211, 290] width 6 height 6
click at [213, 292] on icon at bounding box center [211, 290] width 6 height 6
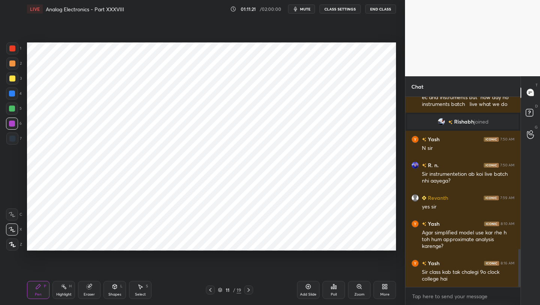
click at [247, 290] on icon at bounding box center [249, 290] width 6 height 6
click at [247, 291] on icon at bounding box center [249, 290] width 6 height 6
click at [248, 289] on icon at bounding box center [249, 290] width 6 height 6
click at [211, 291] on icon at bounding box center [211, 290] width 6 height 6
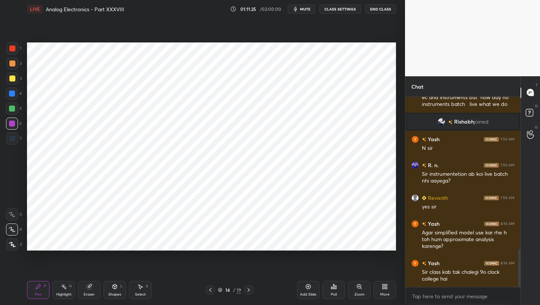
click at [246, 288] on icon at bounding box center [249, 290] width 6 height 6
click at [250, 288] on icon at bounding box center [249, 290] width 6 height 6
click at [248, 289] on icon at bounding box center [249, 290] width 2 height 4
click at [211, 291] on icon at bounding box center [210, 290] width 2 height 4
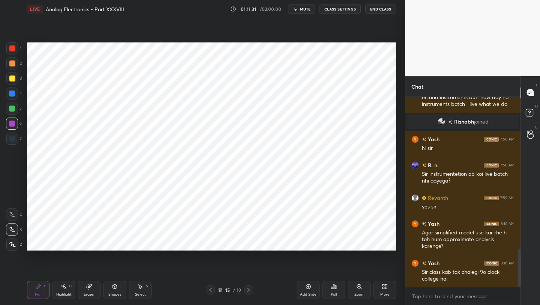
click at [212, 290] on icon at bounding box center [211, 290] width 6 height 6
click at [212, 292] on icon at bounding box center [211, 290] width 6 height 6
click at [213, 292] on icon at bounding box center [211, 290] width 6 height 6
click at [211, 291] on icon at bounding box center [211, 290] width 6 height 6
click at [248, 291] on icon at bounding box center [249, 290] width 2 height 4
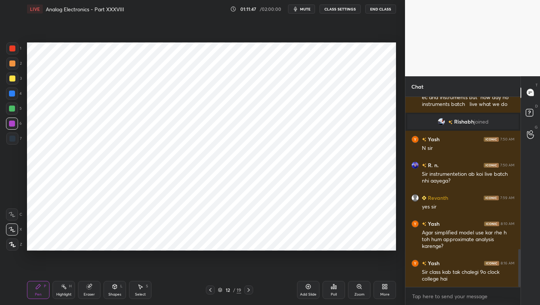
click at [247, 292] on icon at bounding box center [249, 290] width 6 height 6
click at [247, 293] on div at bounding box center [248, 289] width 9 height 9
click at [214, 290] on div at bounding box center [210, 289] width 9 height 9
click at [212, 290] on icon at bounding box center [211, 290] width 6 height 6
drag, startPoint x: 212, startPoint y: 290, endPoint x: 212, endPoint y: 285, distance: 5.7
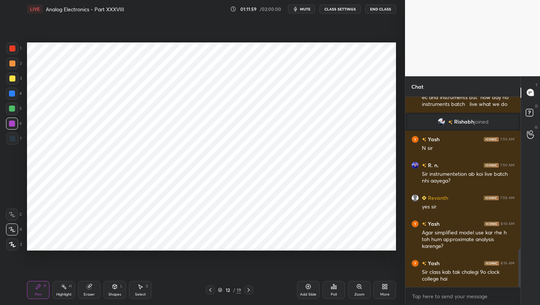
click at [211, 290] on icon at bounding box center [211, 290] width 6 height 6
click at [250, 290] on icon at bounding box center [249, 290] width 6 height 6
click at [249, 291] on icon at bounding box center [249, 290] width 6 height 6
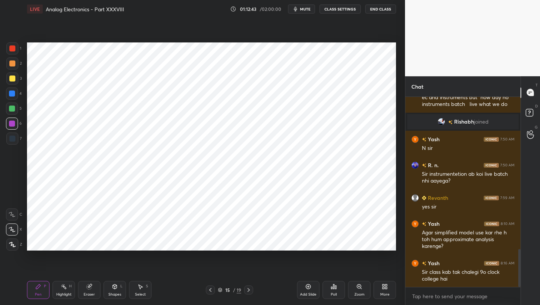
click at [248, 290] on icon at bounding box center [249, 290] width 2 height 4
click at [248, 289] on icon at bounding box center [249, 290] width 6 height 6
click at [208, 290] on icon at bounding box center [211, 290] width 6 height 6
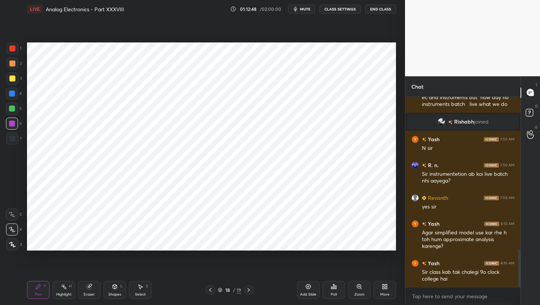
scroll to position [788, 0]
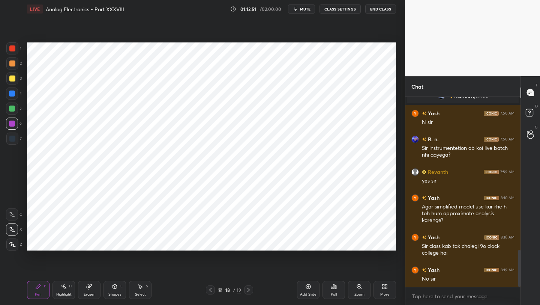
drag, startPoint x: 40, startPoint y: 289, endPoint x: 42, endPoint y: 281, distance: 8.7
click at [39, 289] on div "Pen P" at bounding box center [38, 290] width 23 height 18
click at [16, 144] on div at bounding box center [12, 138] width 12 height 12
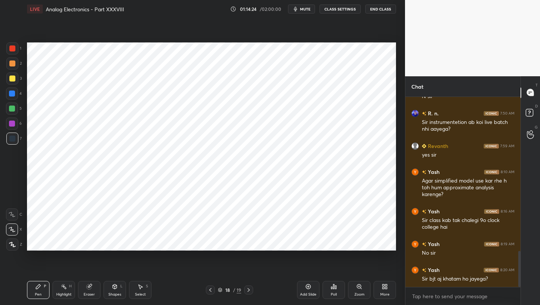
click at [210, 291] on icon at bounding box center [211, 290] width 6 height 6
click at [211, 288] on icon at bounding box center [211, 290] width 6 height 6
click at [211, 289] on icon at bounding box center [211, 290] width 6 height 6
click at [249, 290] on icon at bounding box center [249, 290] width 6 height 6
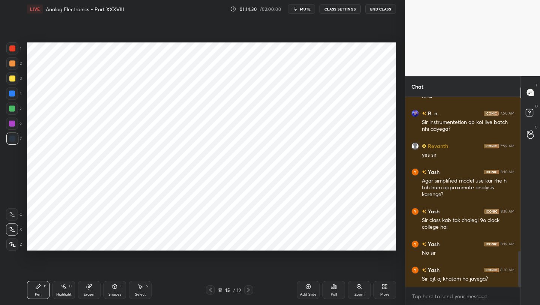
click at [249, 290] on icon at bounding box center [249, 290] width 6 height 6
click at [249, 289] on icon at bounding box center [249, 290] width 2 height 4
click at [248, 290] on icon at bounding box center [249, 290] width 6 height 6
click at [248, 289] on icon at bounding box center [249, 290] width 6 height 6
click at [211, 287] on icon at bounding box center [211, 290] width 6 height 6
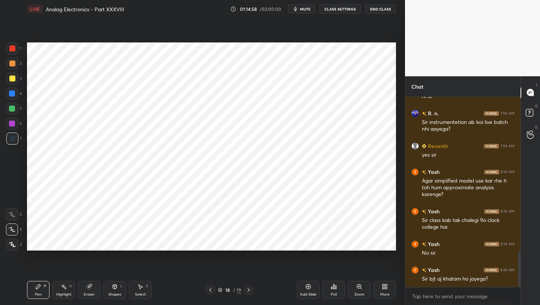
click at [141, 289] on icon at bounding box center [140, 286] width 6 height 6
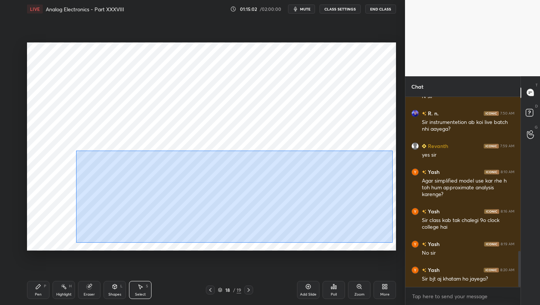
drag, startPoint x: 78, startPoint y: 149, endPoint x: 391, endPoint y: 241, distance: 326.1
click at [392, 242] on div "0 ° Undo Copy Duplicate Duplicate to new slide Delete" at bounding box center [211, 146] width 369 height 208
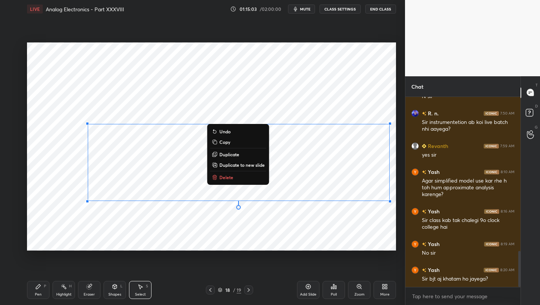
click at [223, 176] on p "Delete" at bounding box center [227, 177] width 14 height 6
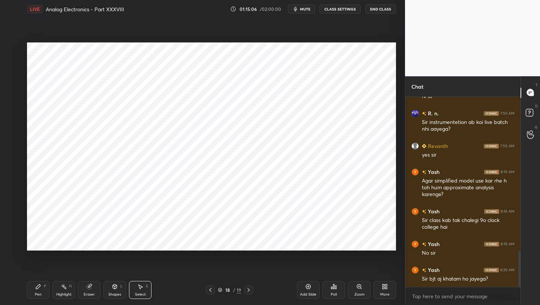
drag, startPoint x: 110, startPoint y: 289, endPoint x: 112, endPoint y: 283, distance: 5.6
click at [110, 288] on div "Shapes L" at bounding box center [115, 290] width 23 height 18
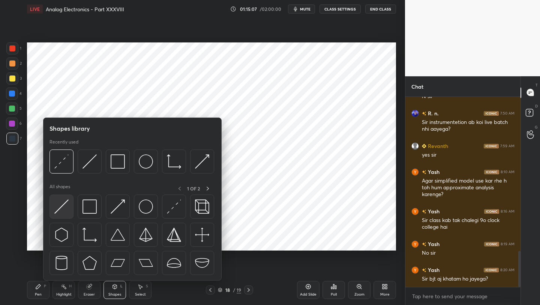
click at [63, 203] on img at bounding box center [61, 206] width 14 height 14
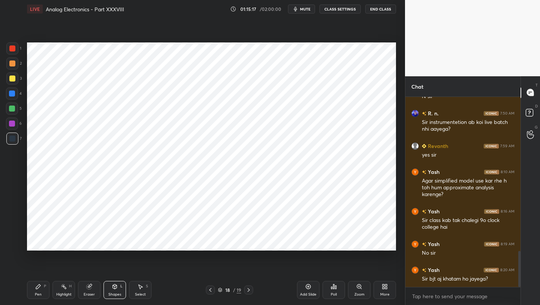
click at [210, 290] on icon at bounding box center [211, 290] width 6 height 6
click at [212, 292] on icon at bounding box center [211, 290] width 6 height 6
click at [213, 292] on icon at bounding box center [211, 290] width 6 height 6
click at [212, 293] on div at bounding box center [210, 289] width 9 height 9
click at [211, 293] on div at bounding box center [210, 289] width 9 height 9
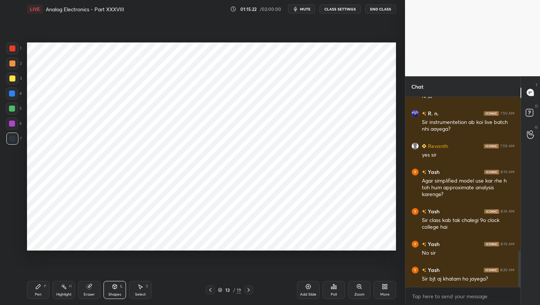
click at [211, 293] on div at bounding box center [210, 289] width 9 height 9
click at [208, 291] on icon at bounding box center [211, 290] width 6 height 6
click at [209, 289] on icon at bounding box center [211, 290] width 6 height 6
click at [209, 289] on icon at bounding box center [210, 290] width 2 height 4
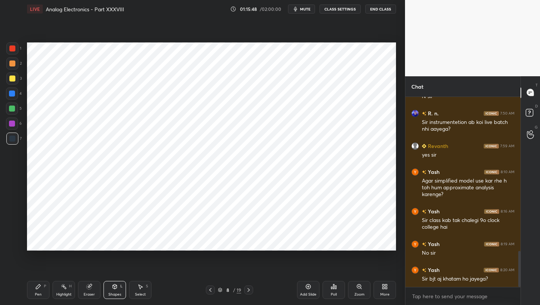
click at [210, 290] on icon at bounding box center [210, 290] width 2 height 4
click at [211, 290] on icon at bounding box center [211, 290] width 6 height 6
click at [211, 288] on icon at bounding box center [211, 290] width 6 height 6
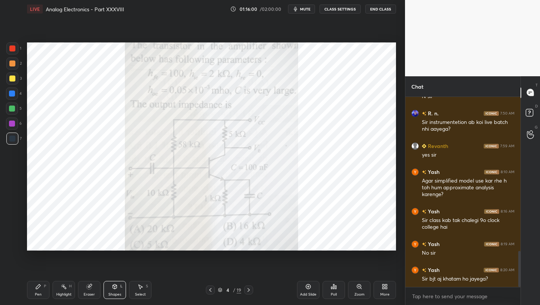
click at [248, 288] on icon at bounding box center [249, 290] width 6 height 6
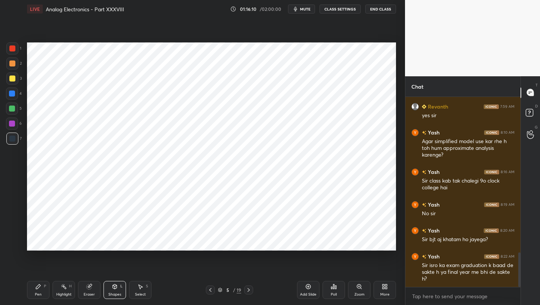
click at [248, 290] on icon at bounding box center [249, 290] width 6 height 6
click at [250, 289] on icon at bounding box center [249, 290] width 6 height 6
click at [248, 290] on icon at bounding box center [249, 290] width 6 height 6
click at [248, 289] on icon at bounding box center [249, 290] width 6 height 6
click at [249, 289] on icon at bounding box center [249, 290] width 6 height 6
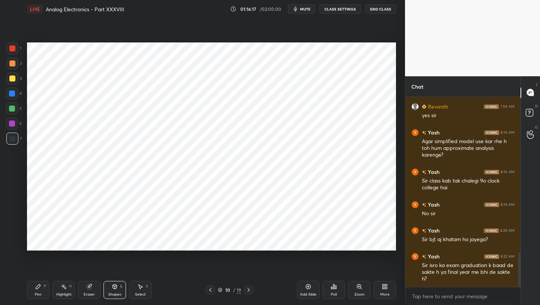
click at [248, 289] on icon at bounding box center [249, 290] width 6 height 6
click at [247, 289] on icon at bounding box center [249, 290] width 6 height 6
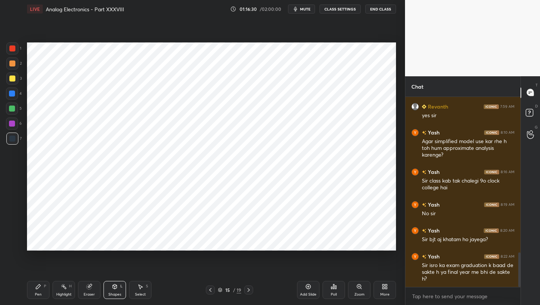
scroll to position [879, 0]
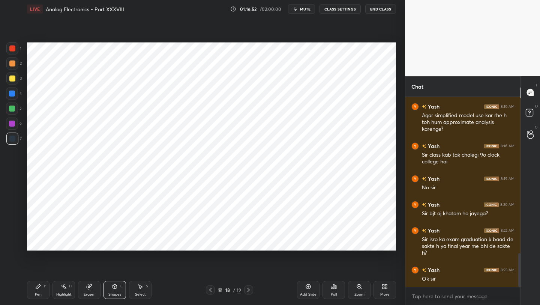
drag, startPoint x: 15, startPoint y: 110, endPoint x: 17, endPoint y: 100, distance: 9.9
click at [14, 110] on div at bounding box center [12, 108] width 6 height 6
click at [15, 92] on div at bounding box center [12, 93] width 12 height 12
click at [36, 289] on icon at bounding box center [38, 286] width 6 height 6
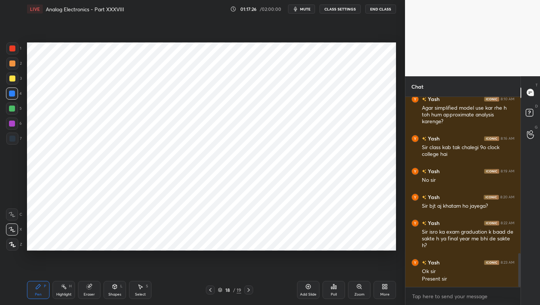
drag, startPoint x: 521, startPoint y: 97, endPoint x: 519, endPoint y: 89, distance: 7.7
click at [521, 89] on div "Chat [PERSON_NAME] 7:59 AM yes [PERSON_NAME] 8:10 AM Agar simplified model use …" at bounding box center [472, 190] width 135 height 229
click at [212, 289] on icon at bounding box center [211, 290] width 6 height 6
click at [211, 288] on icon at bounding box center [211, 290] width 6 height 6
click at [210, 289] on icon at bounding box center [210, 290] width 2 height 4
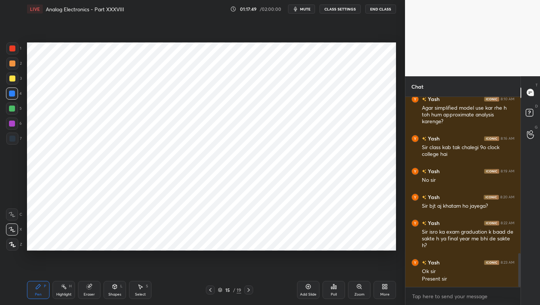
click at [211, 288] on icon at bounding box center [211, 290] width 6 height 6
click at [249, 289] on icon at bounding box center [249, 290] width 2 height 4
click at [248, 289] on icon at bounding box center [249, 290] width 6 height 6
click at [247, 288] on icon at bounding box center [249, 290] width 6 height 6
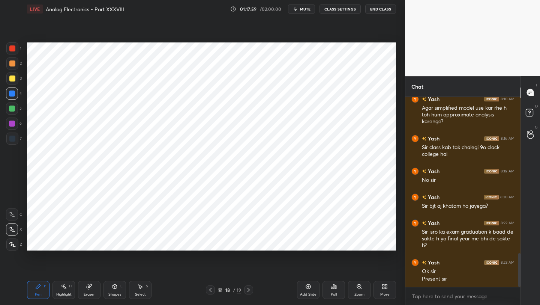
click at [247, 287] on icon at bounding box center [249, 290] width 6 height 6
click at [212, 289] on icon at bounding box center [211, 290] width 6 height 6
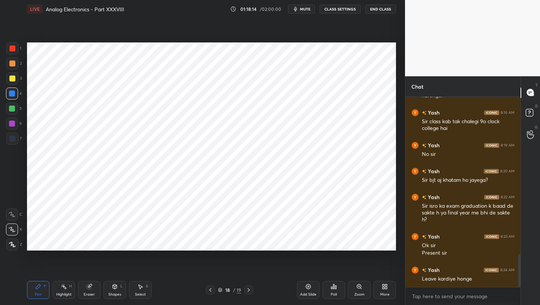
click at [377, 10] on button "End Class" at bounding box center [381, 9] width 31 height 9
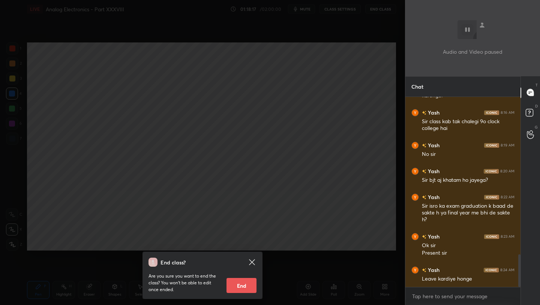
click at [245, 288] on button "End" at bounding box center [242, 285] width 30 height 15
type textarea "x"
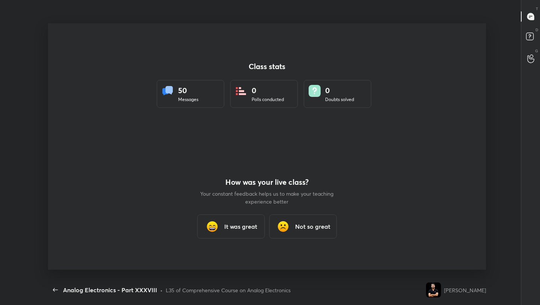
scroll to position [0, 0]
